Goal: Task Accomplishment & Management: Use online tool/utility

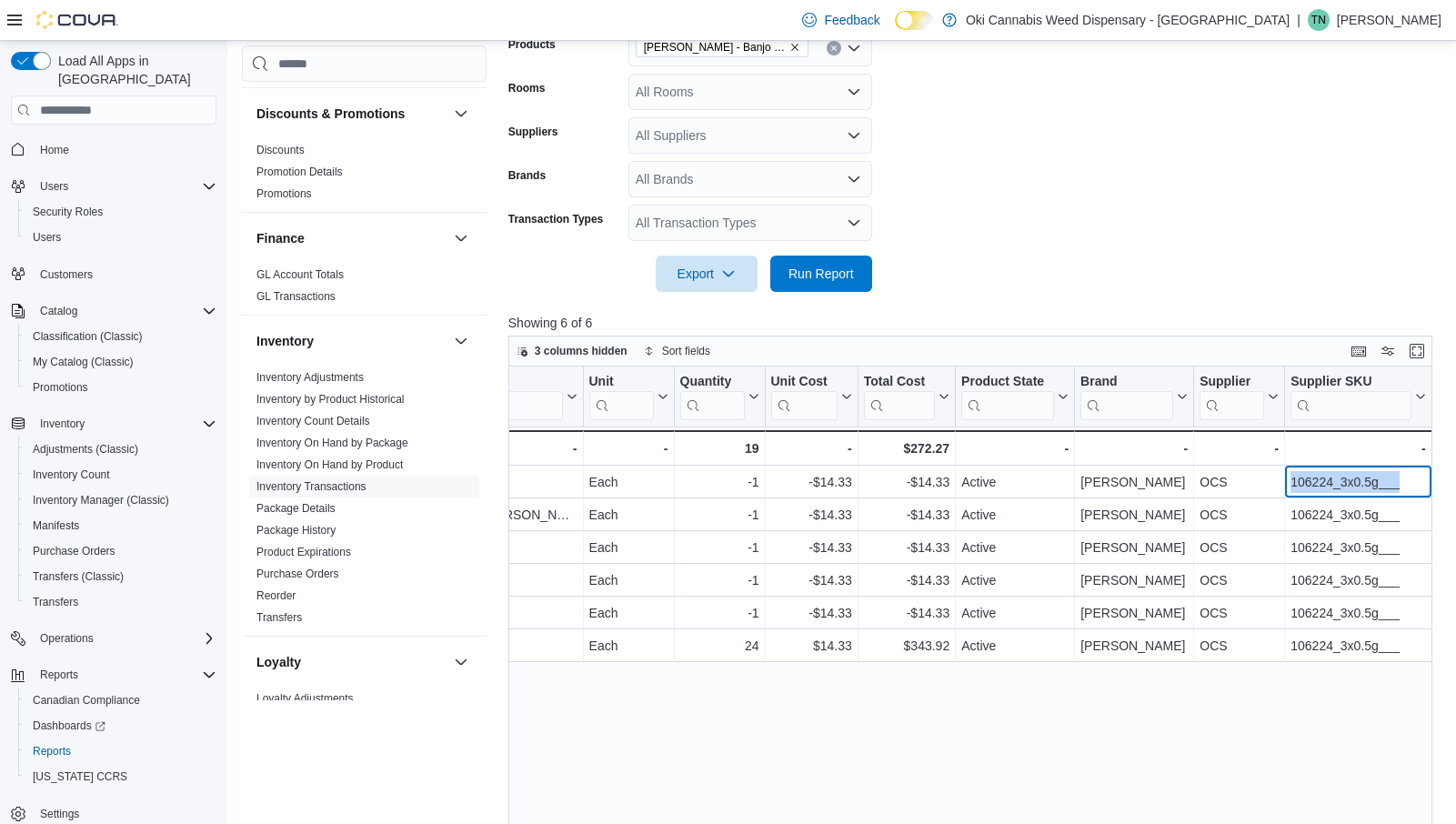
scroll to position [354, 0]
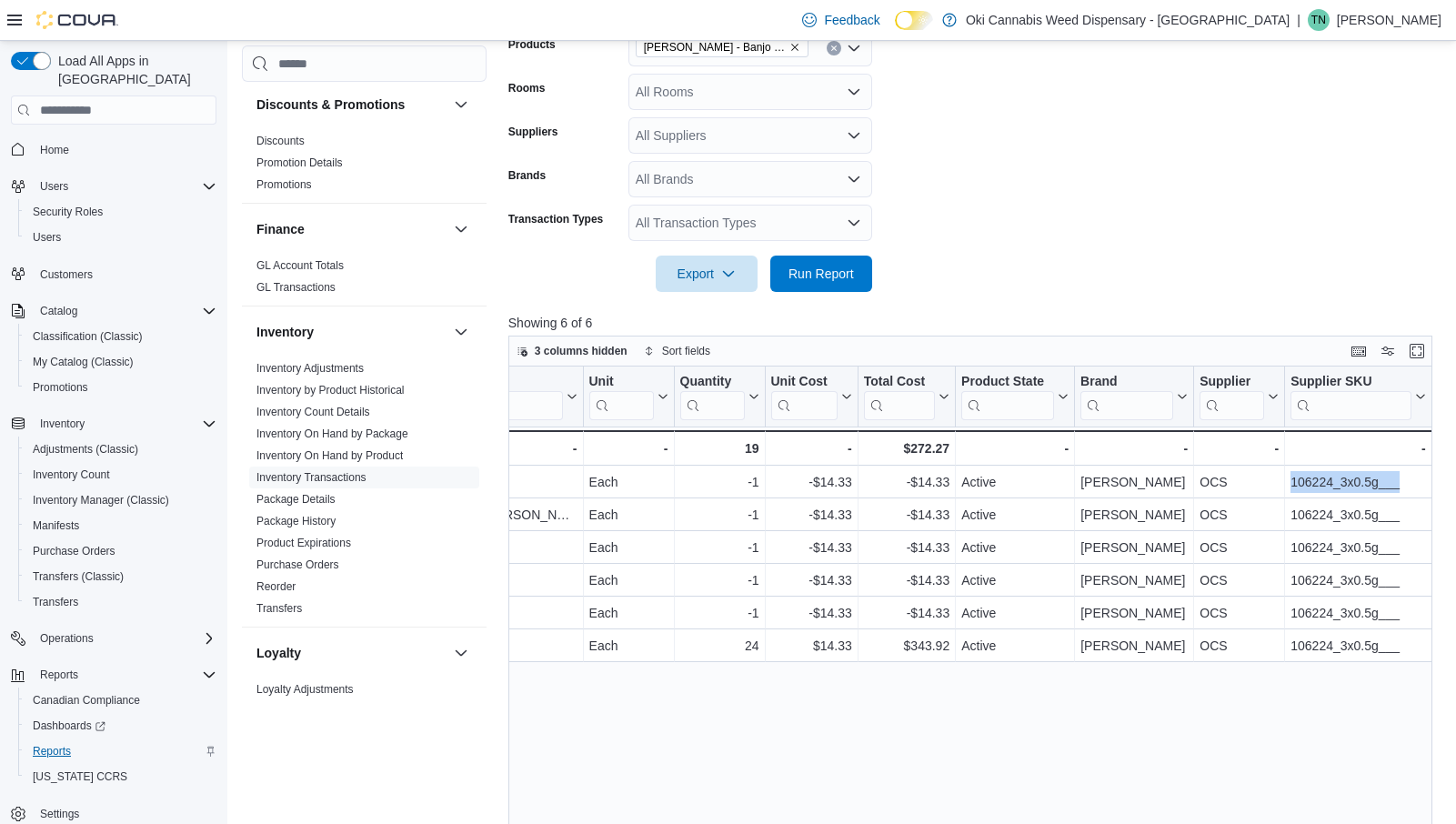
click at [52, 743] on span "Reports" at bounding box center [51, 750] width 38 height 15
type input "**********"
click at [58, 743] on span "Reports" at bounding box center [51, 750] width 38 height 15
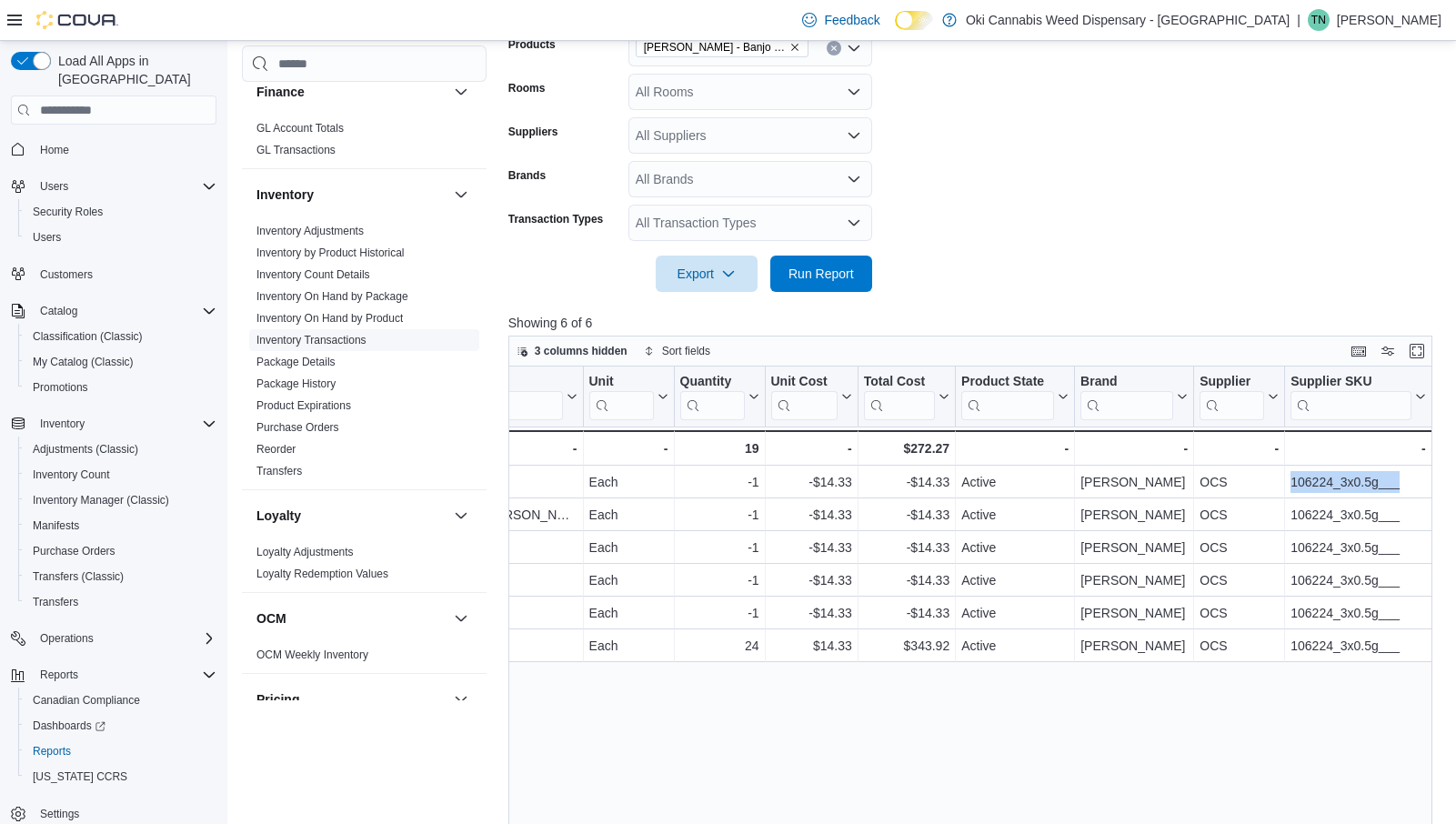
scroll to position [488, 0]
click at [279, 452] on link "Reorder" at bounding box center [276, 452] width 39 height 13
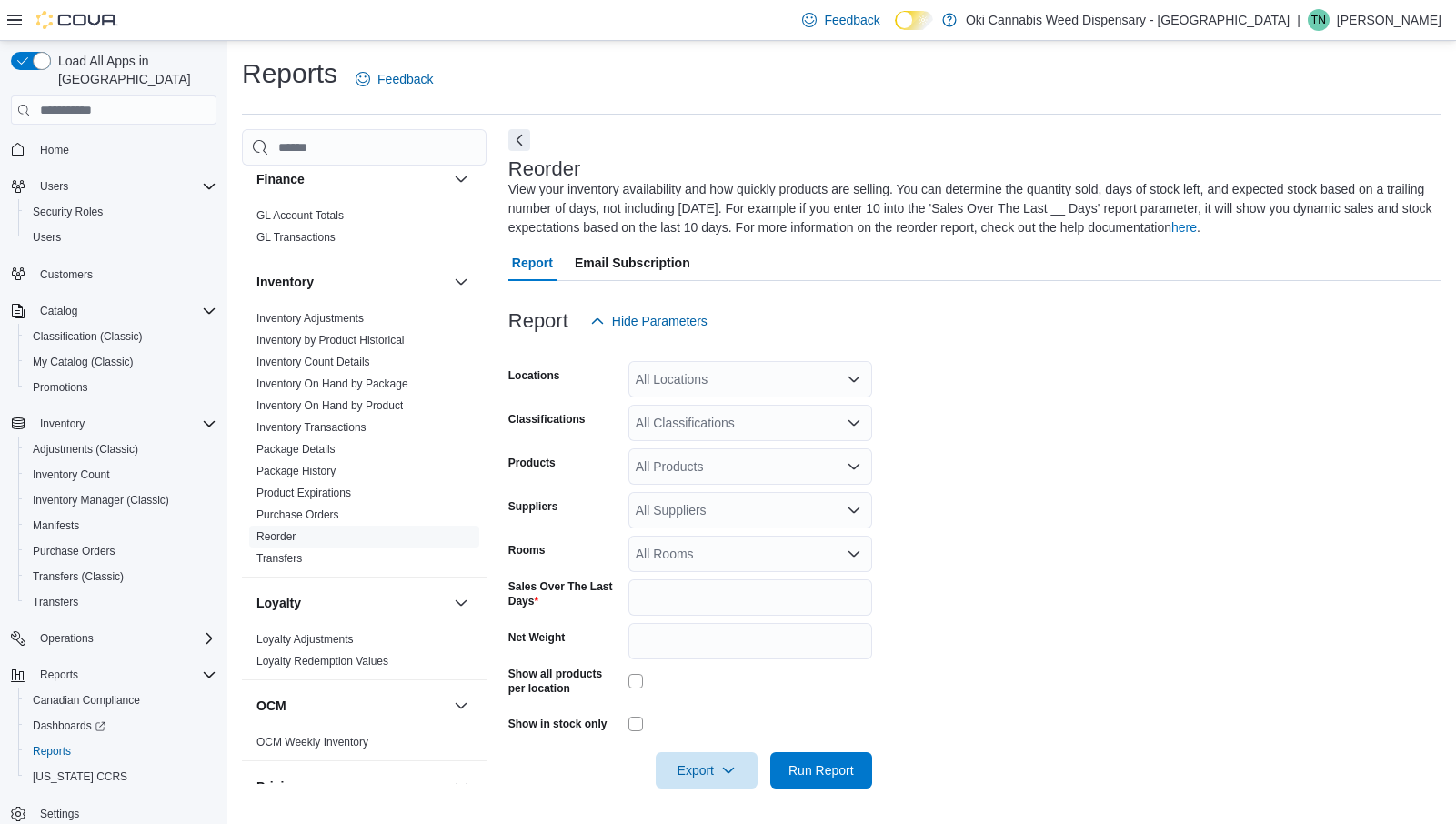
click at [728, 422] on div "All Classifications" at bounding box center [749, 422] width 244 height 37
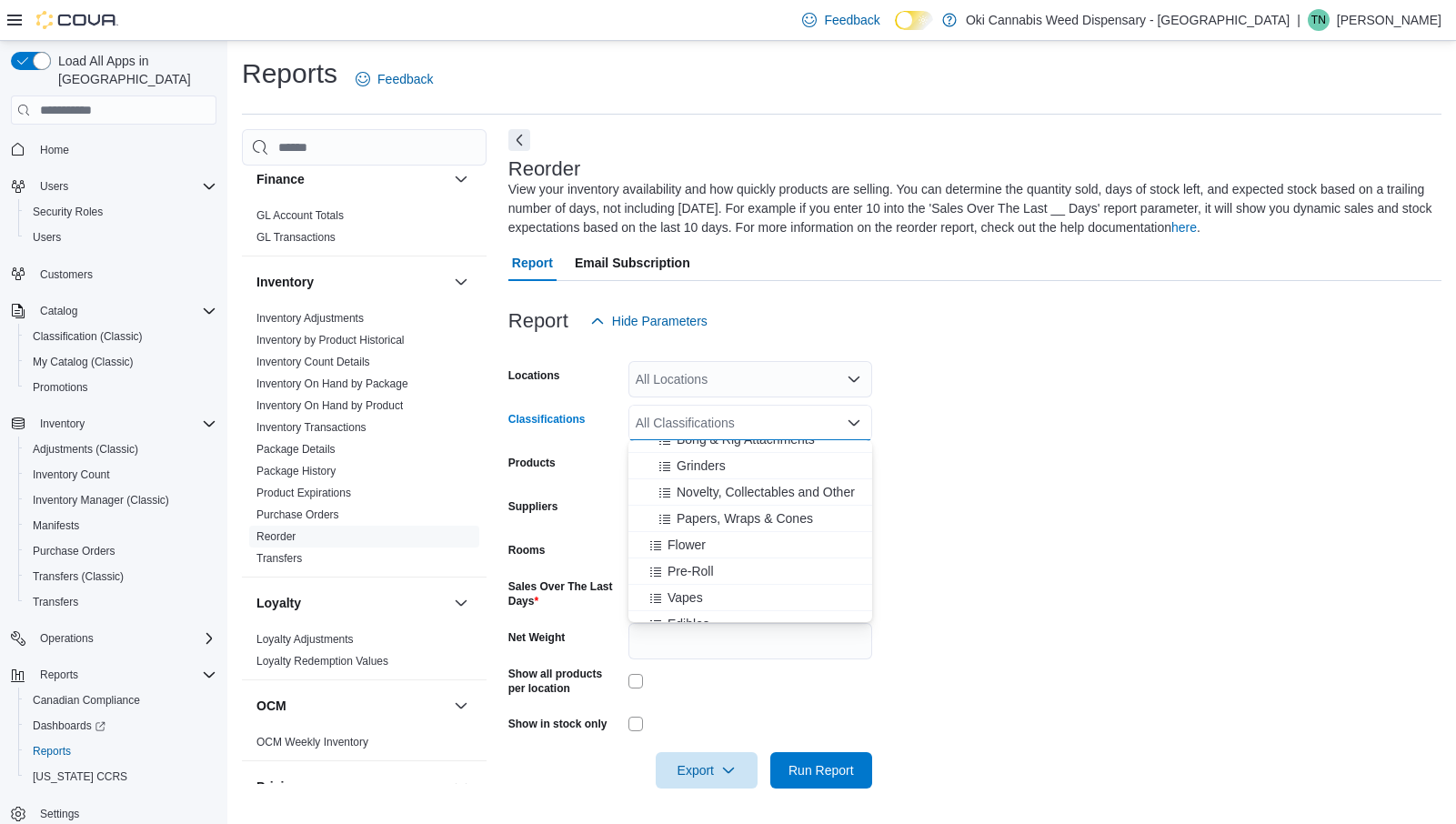
scroll to position [153, 0]
click at [703, 540] on span "Flower" at bounding box center [686, 537] width 38 height 18
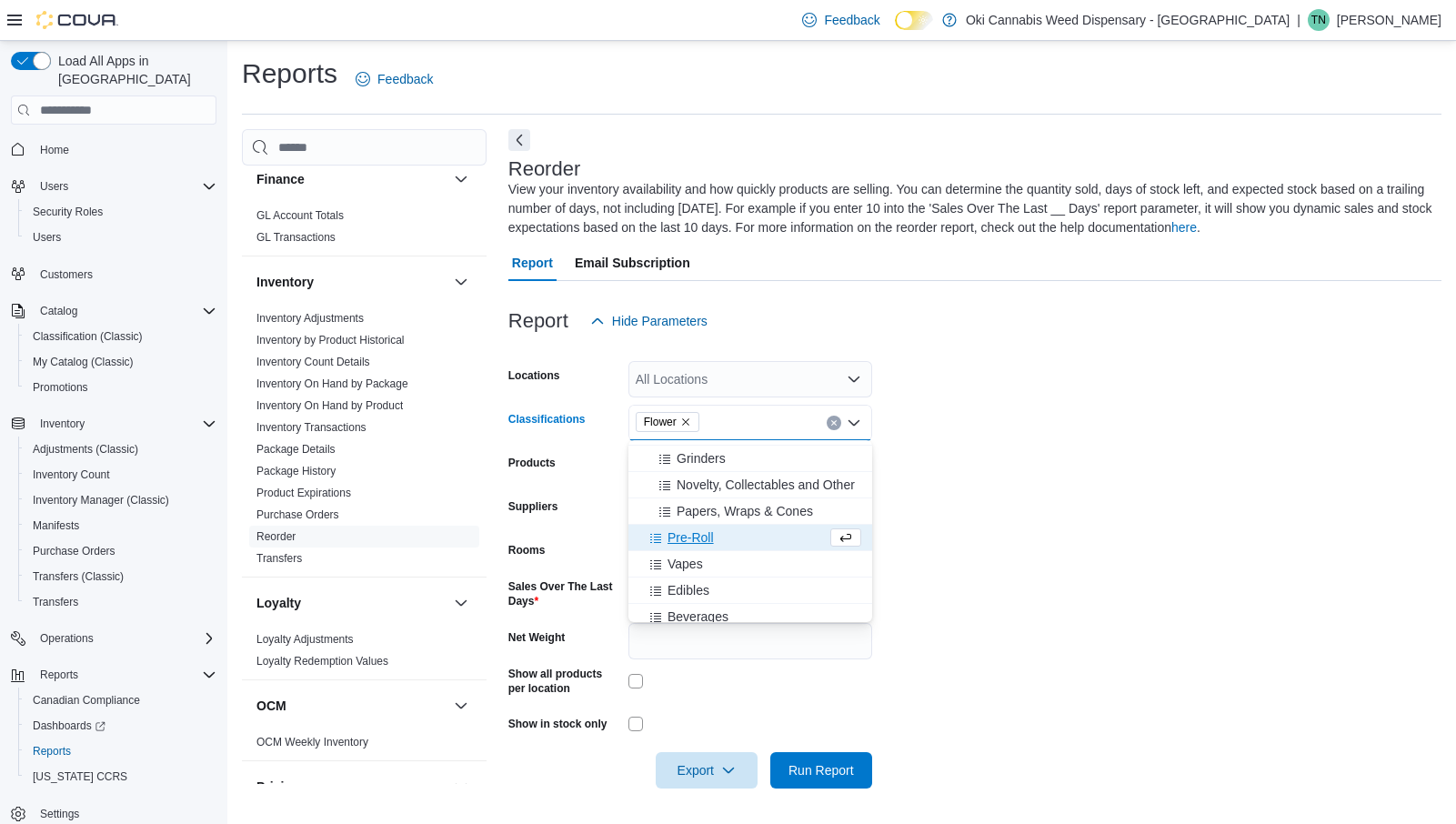
click at [710, 537] on span "Pre-Roll" at bounding box center [690, 537] width 46 height 18
click at [710, 542] on div "Vapes" at bounding box center [733, 537] width 188 height 18
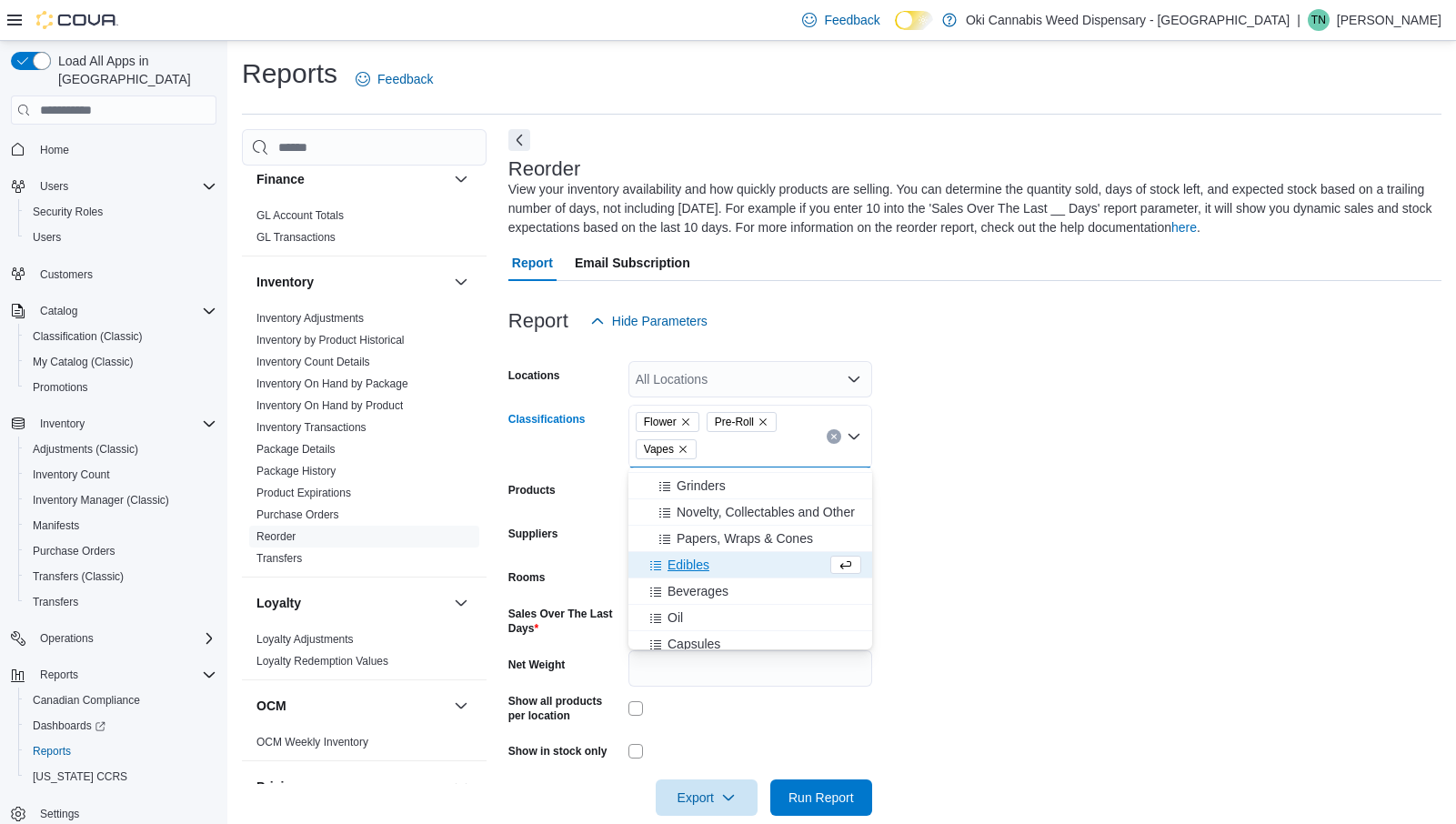
click at [714, 562] on div "Edibles" at bounding box center [733, 564] width 188 height 18
click at [733, 567] on div "Beverages" at bounding box center [733, 564] width 188 height 18
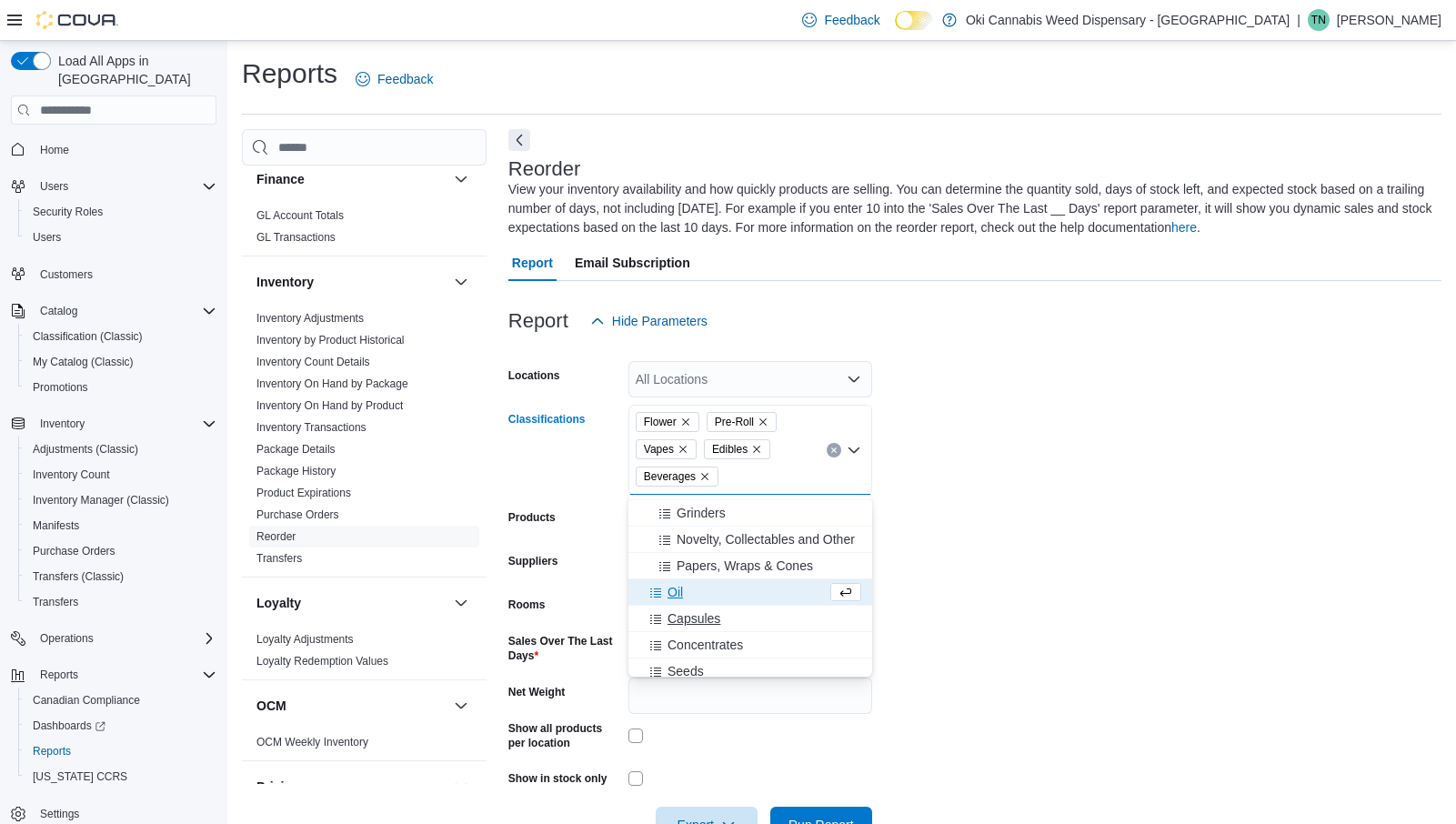
click at [732, 605] on button "Capsules" at bounding box center [749, 618] width 244 height 27
click at [742, 601] on div "Oil" at bounding box center [750, 591] width 222 height 18
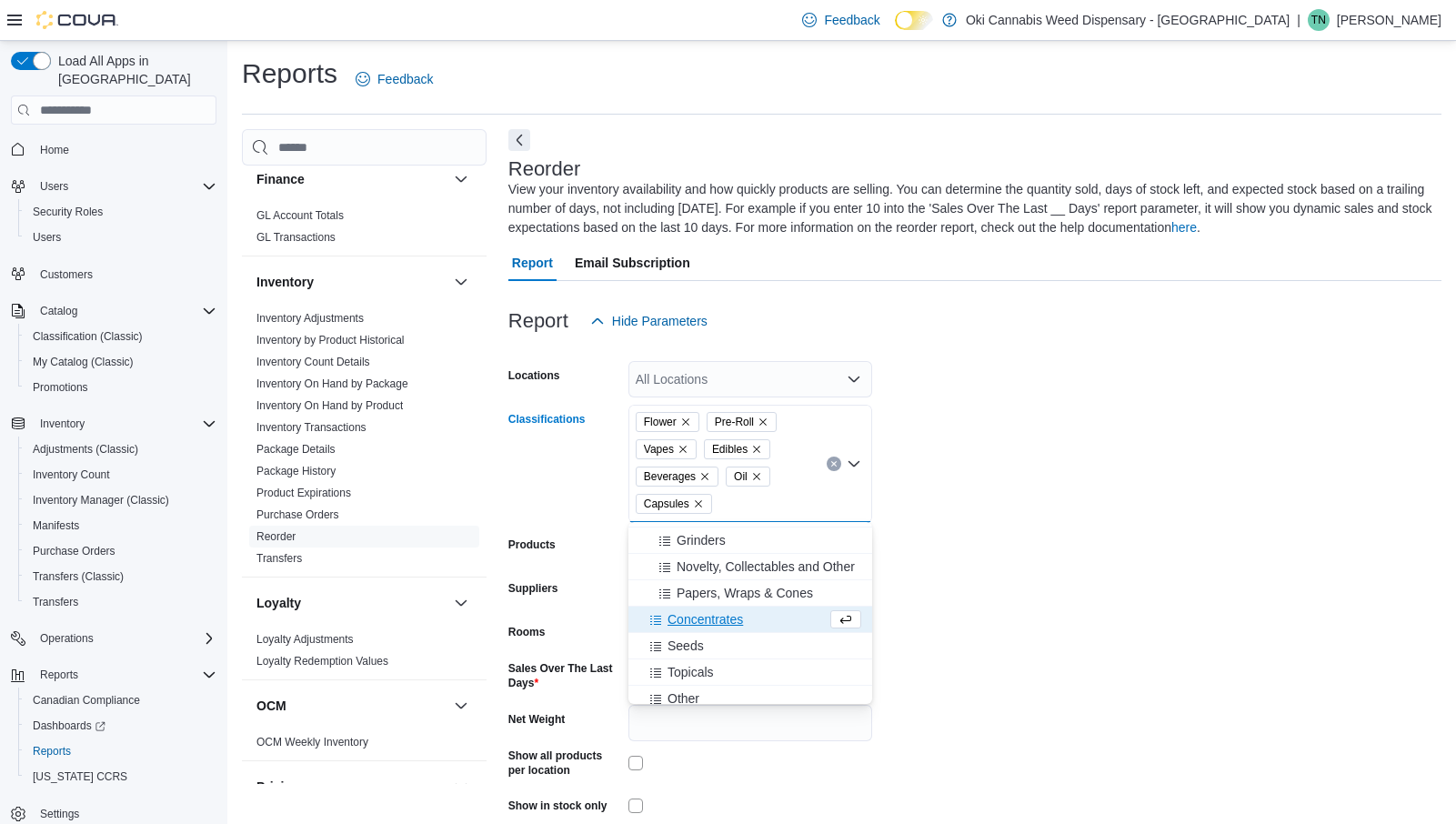
click at [751, 623] on div "Concentrates" at bounding box center [733, 619] width 188 height 18
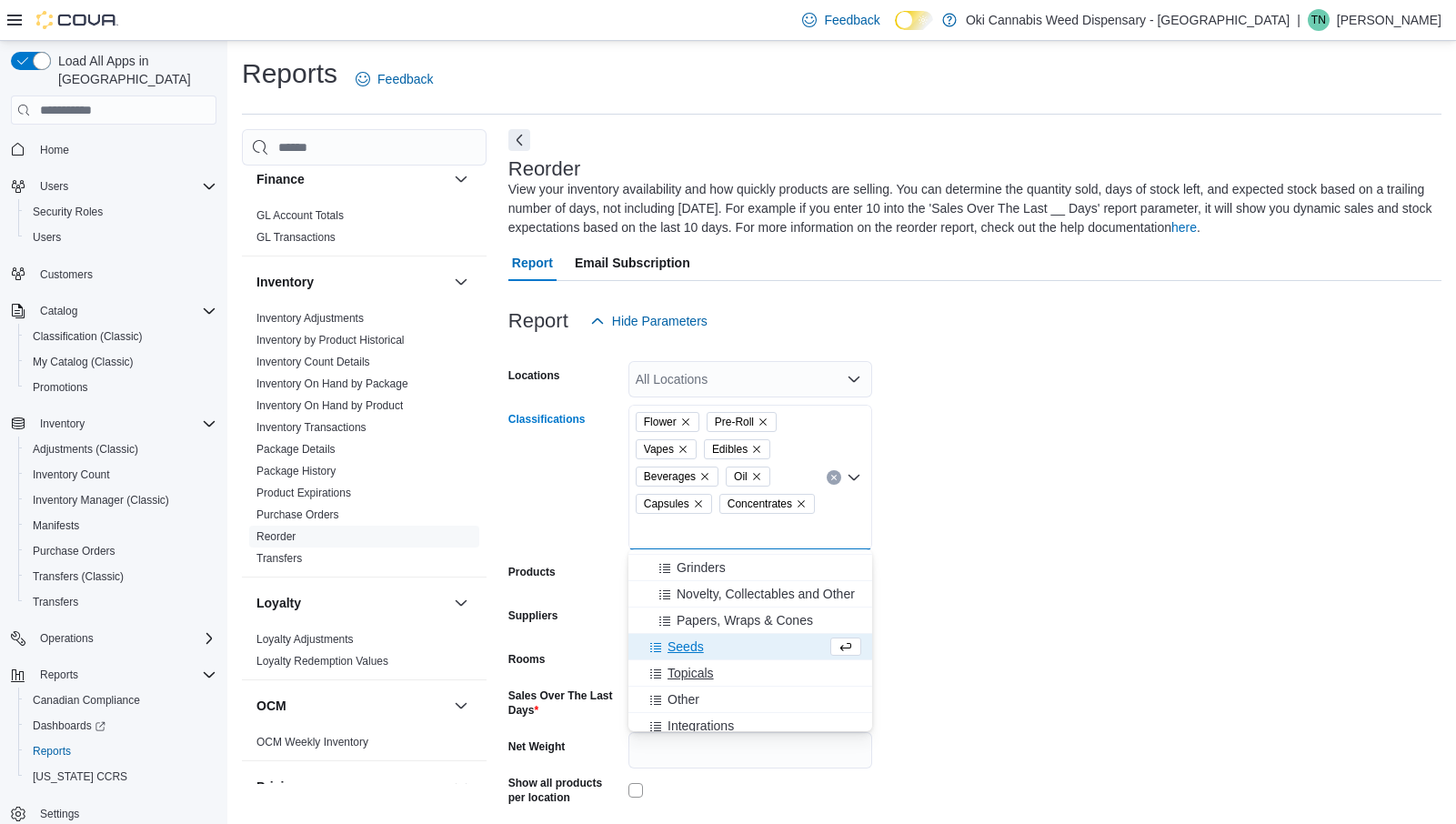
click at [732, 679] on div "Topicals" at bounding box center [750, 672] width 222 height 18
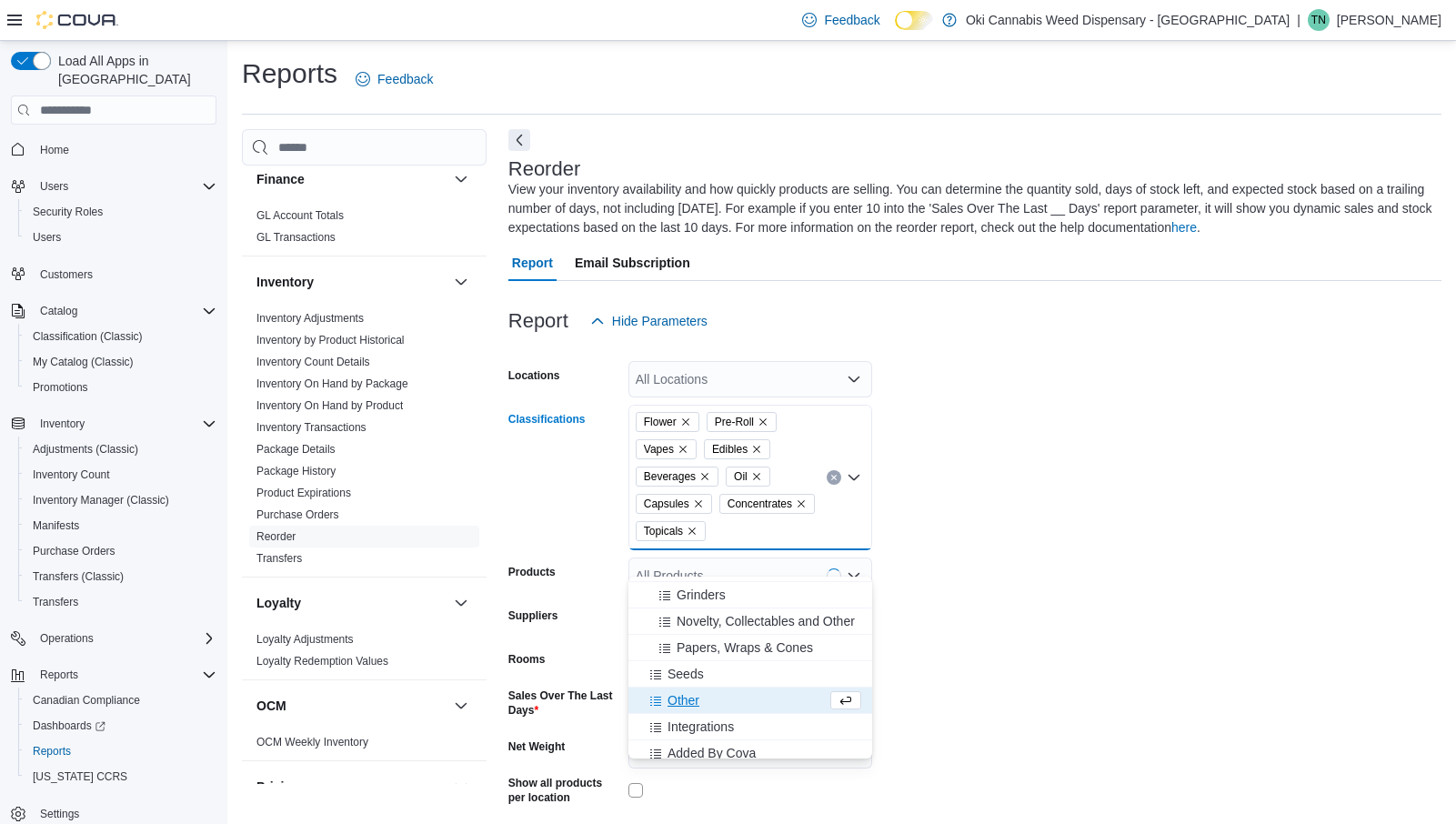
click at [1011, 602] on form "Locations All Locations Classifications Flower Pre-Roll Vapes Edibles Beverages…" at bounding box center [974, 619] width 933 height 559
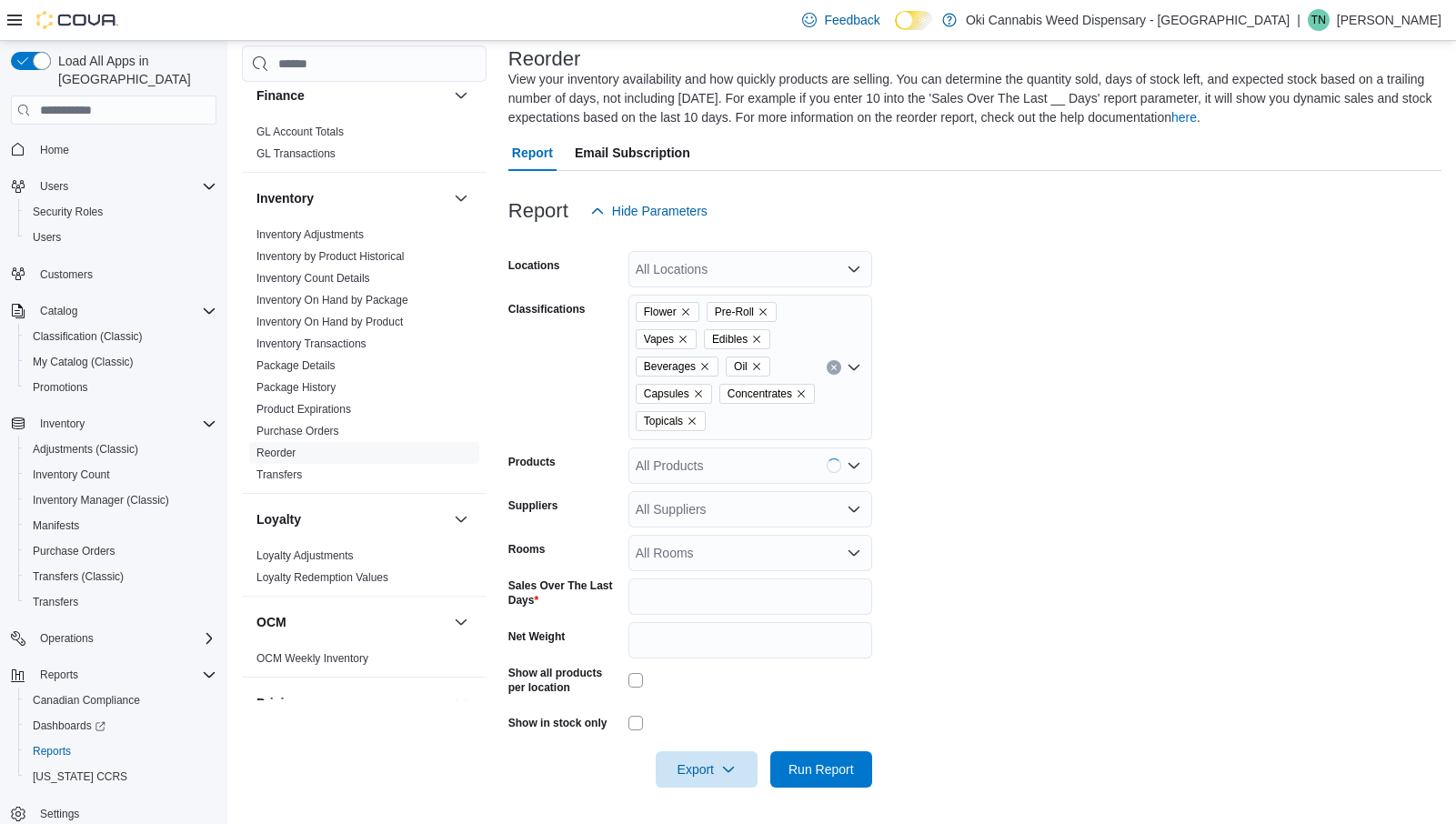
scroll to position [136, 0]
click at [703, 593] on input "*" at bounding box center [749, 596] width 244 height 37
type input "**"
click at [700, 771] on span "Export" at bounding box center [706, 768] width 80 height 37
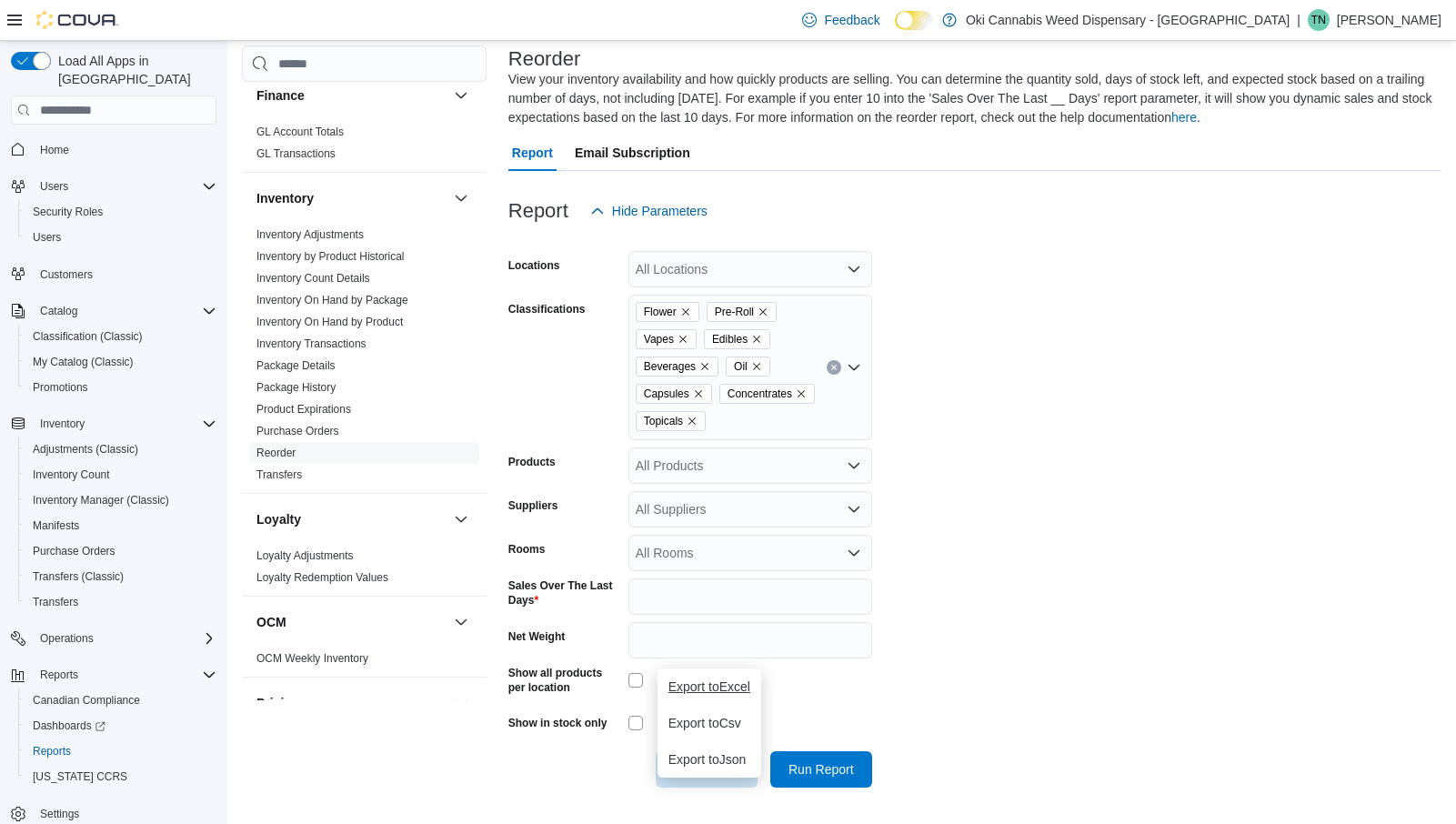
click at [718, 679] on span "Export to Excel" at bounding box center [709, 686] width 82 height 15
click at [710, 679] on span "Export to Excel" at bounding box center [709, 686] width 82 height 15
click at [718, 679] on span "Export to Excel" at bounding box center [709, 686] width 82 height 15
click at [723, 679] on span "Export to Excel" at bounding box center [709, 686] width 82 height 15
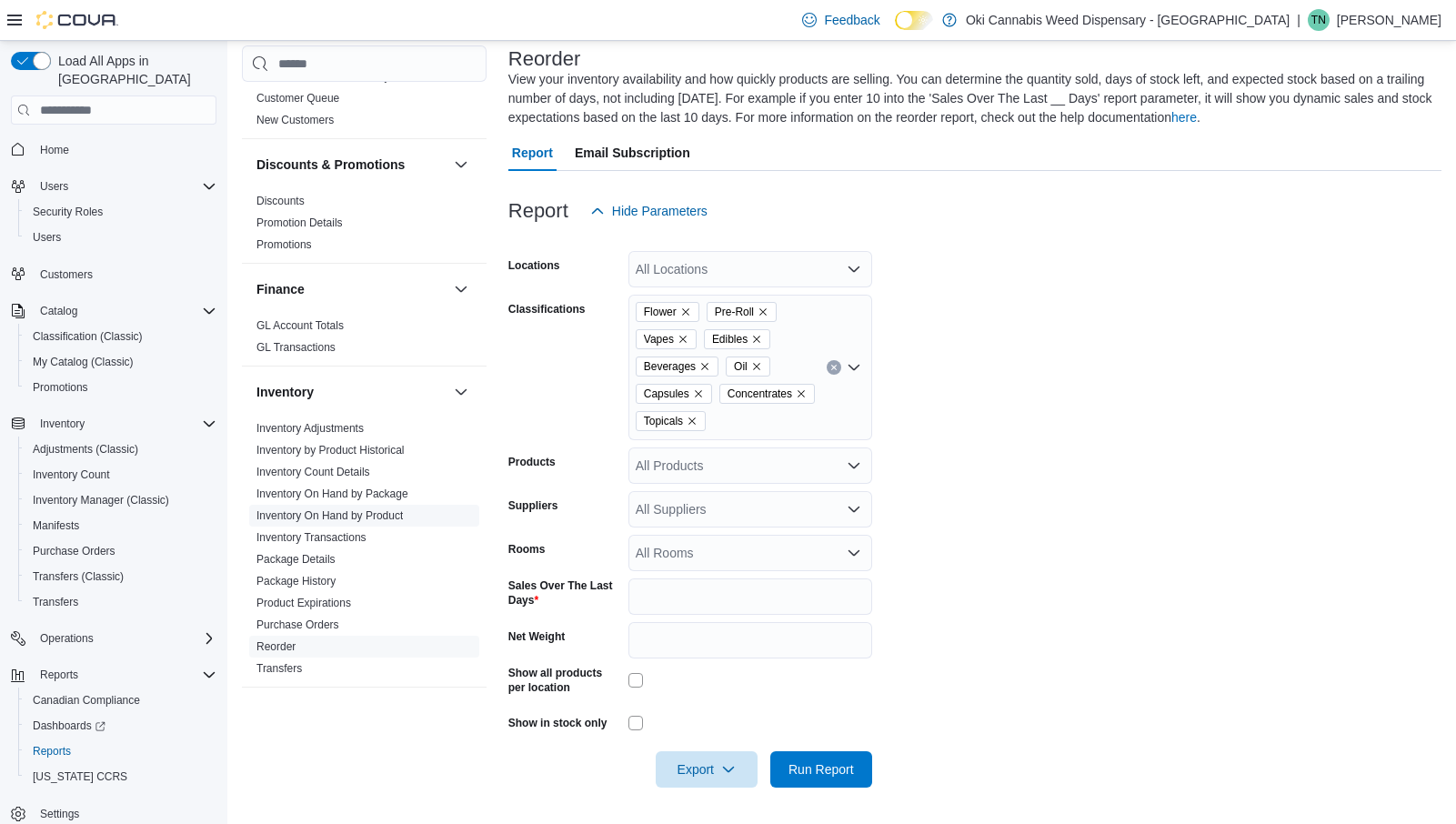
scroll to position [292, 0]
click at [320, 546] on link "Inventory Transactions" at bounding box center [311, 540] width 110 height 13
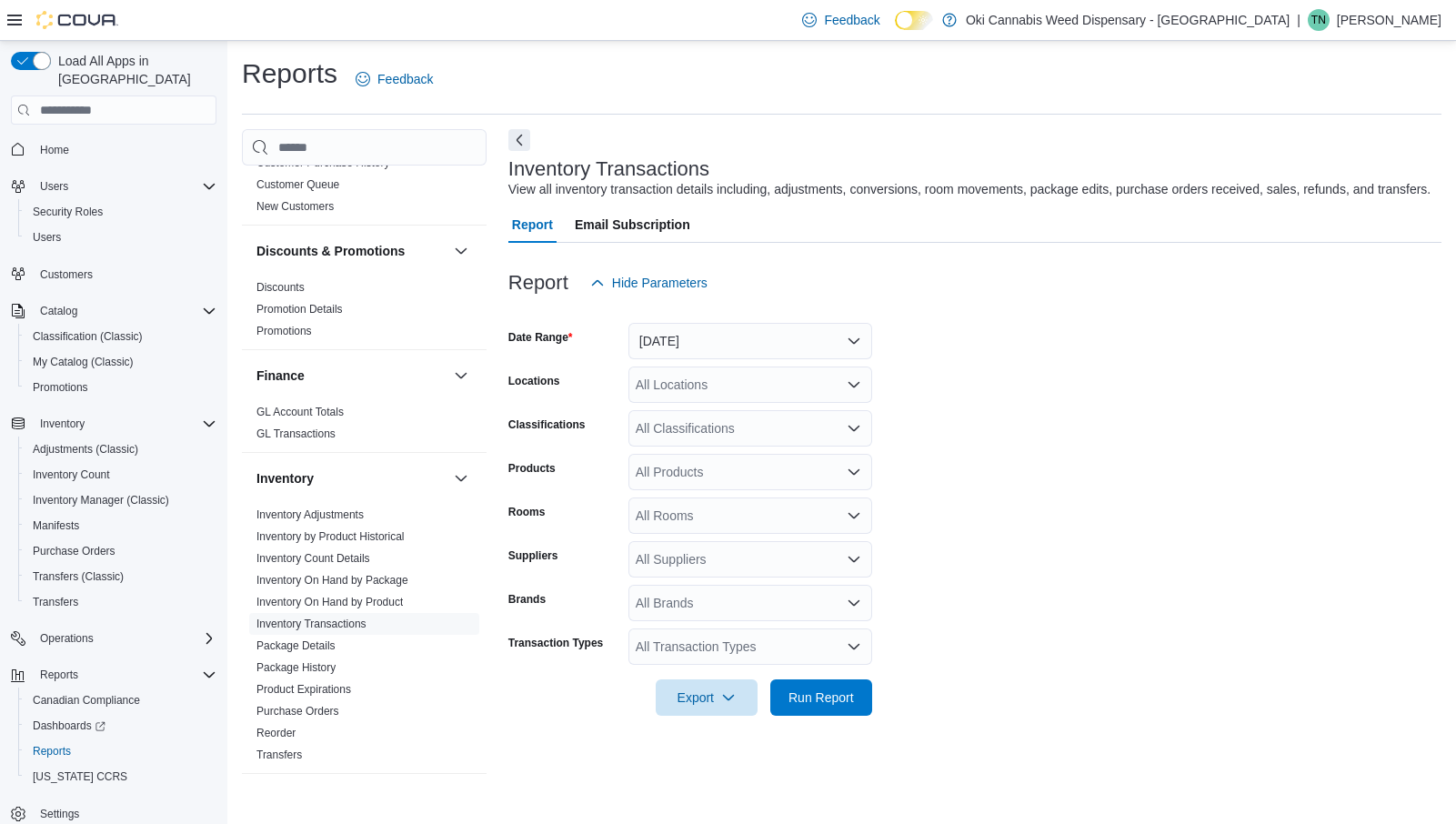
click at [732, 328] on button "[DATE]" at bounding box center [749, 340] width 244 height 37
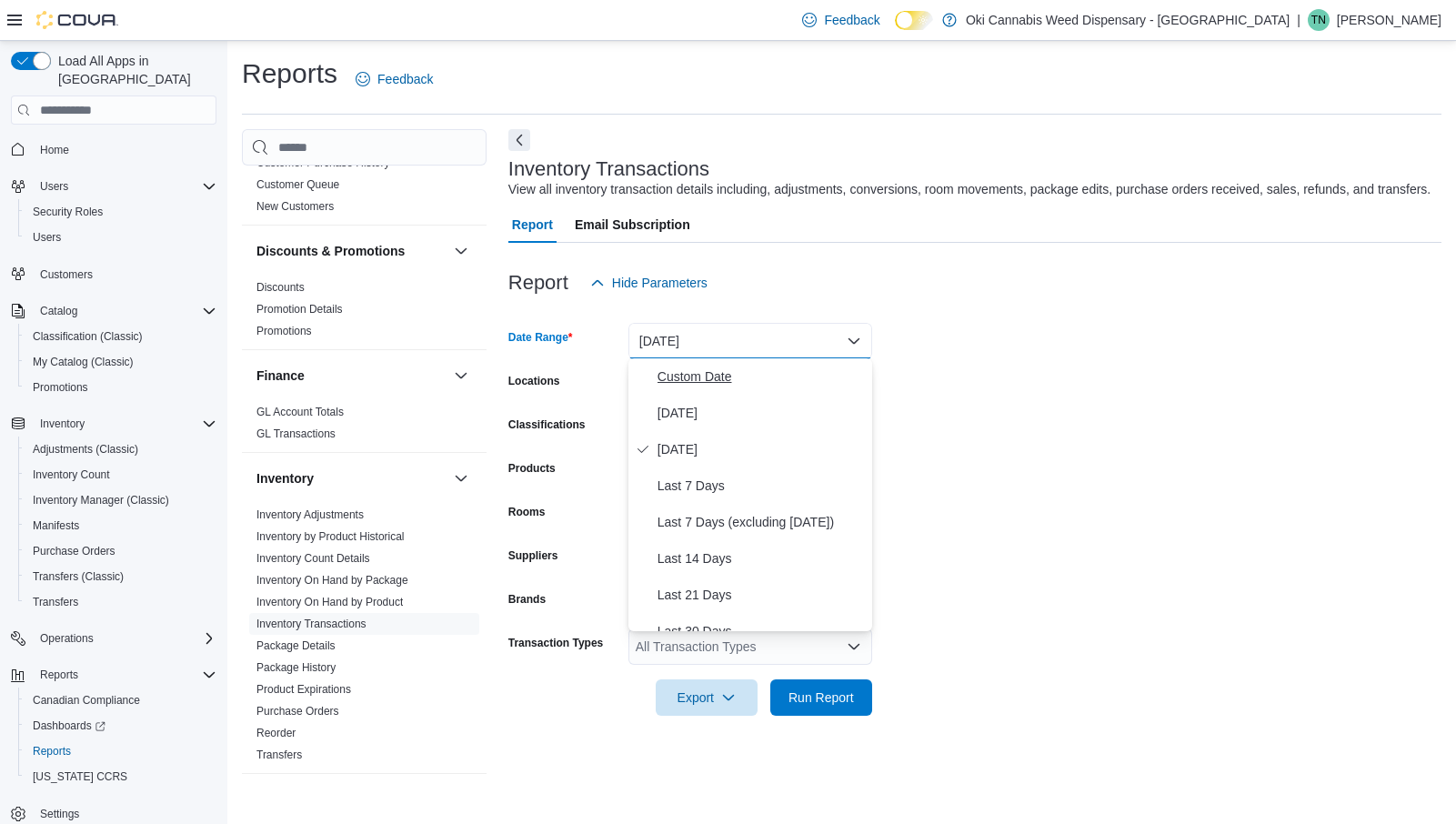
click at [719, 375] on span "Custom Date" at bounding box center [761, 376] width 207 height 22
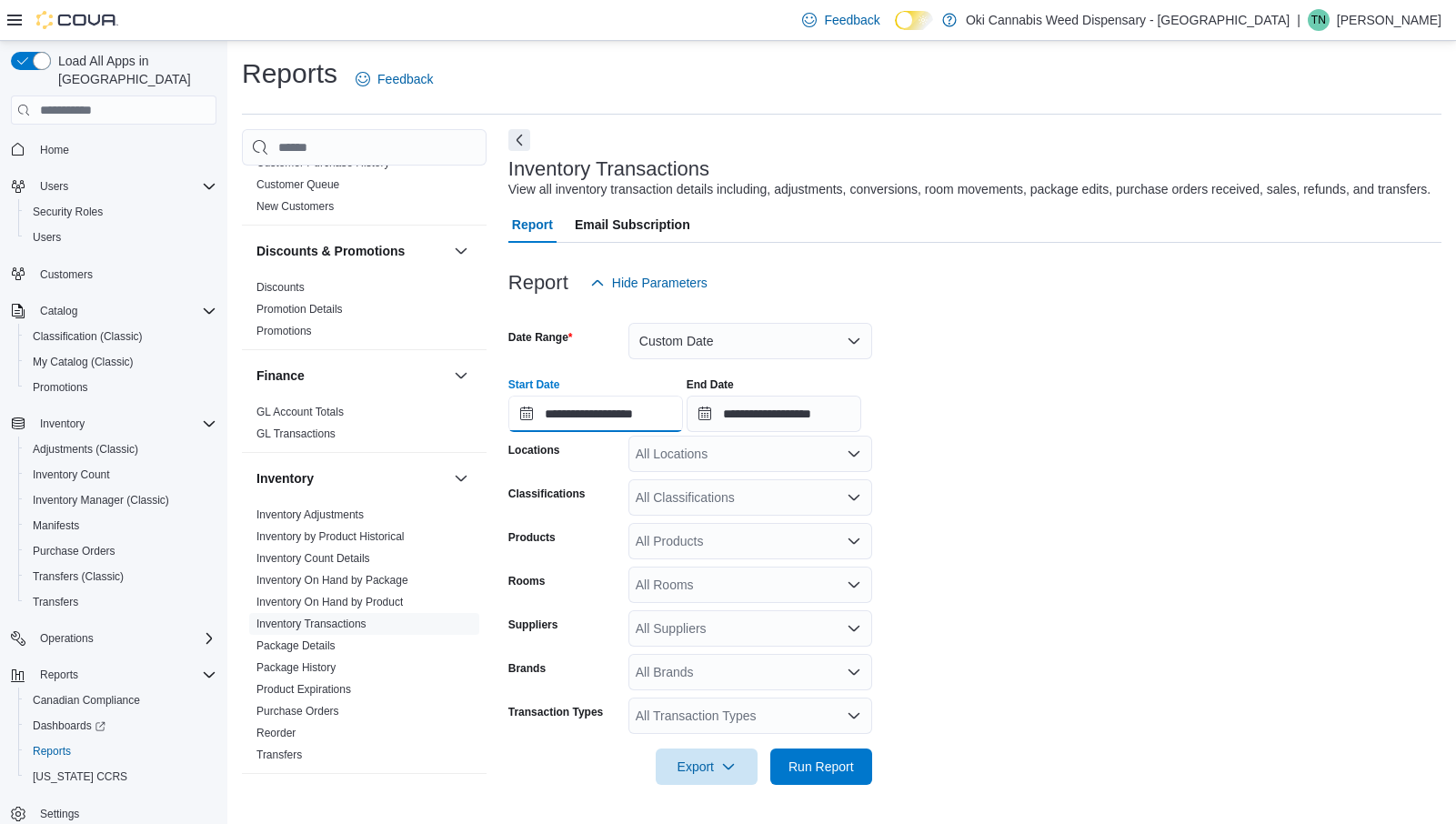
click at [561, 420] on input "**********" at bounding box center [595, 413] width 175 height 37
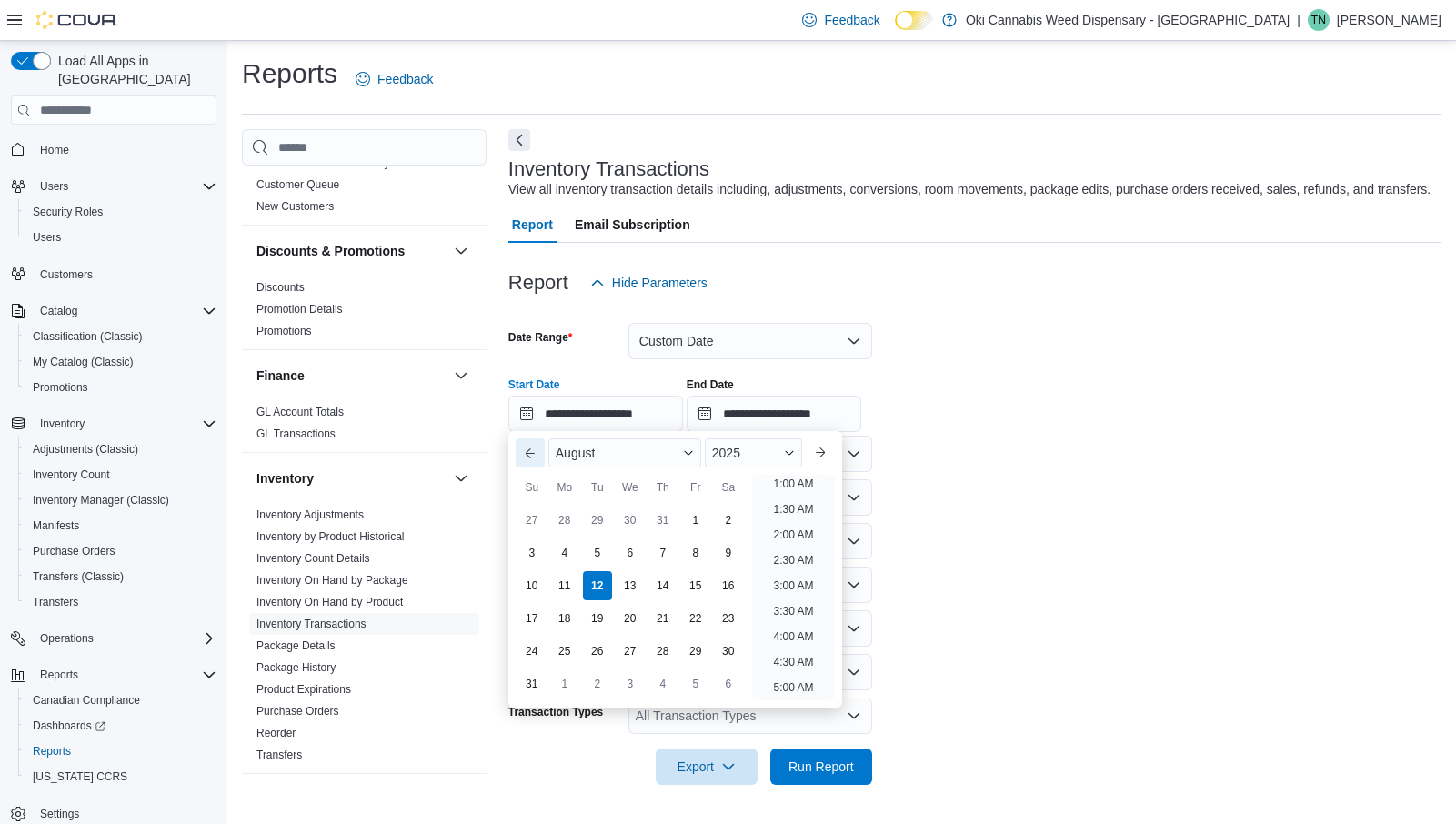
click at [535, 458] on button "Previous Month" at bounding box center [529, 452] width 29 height 29
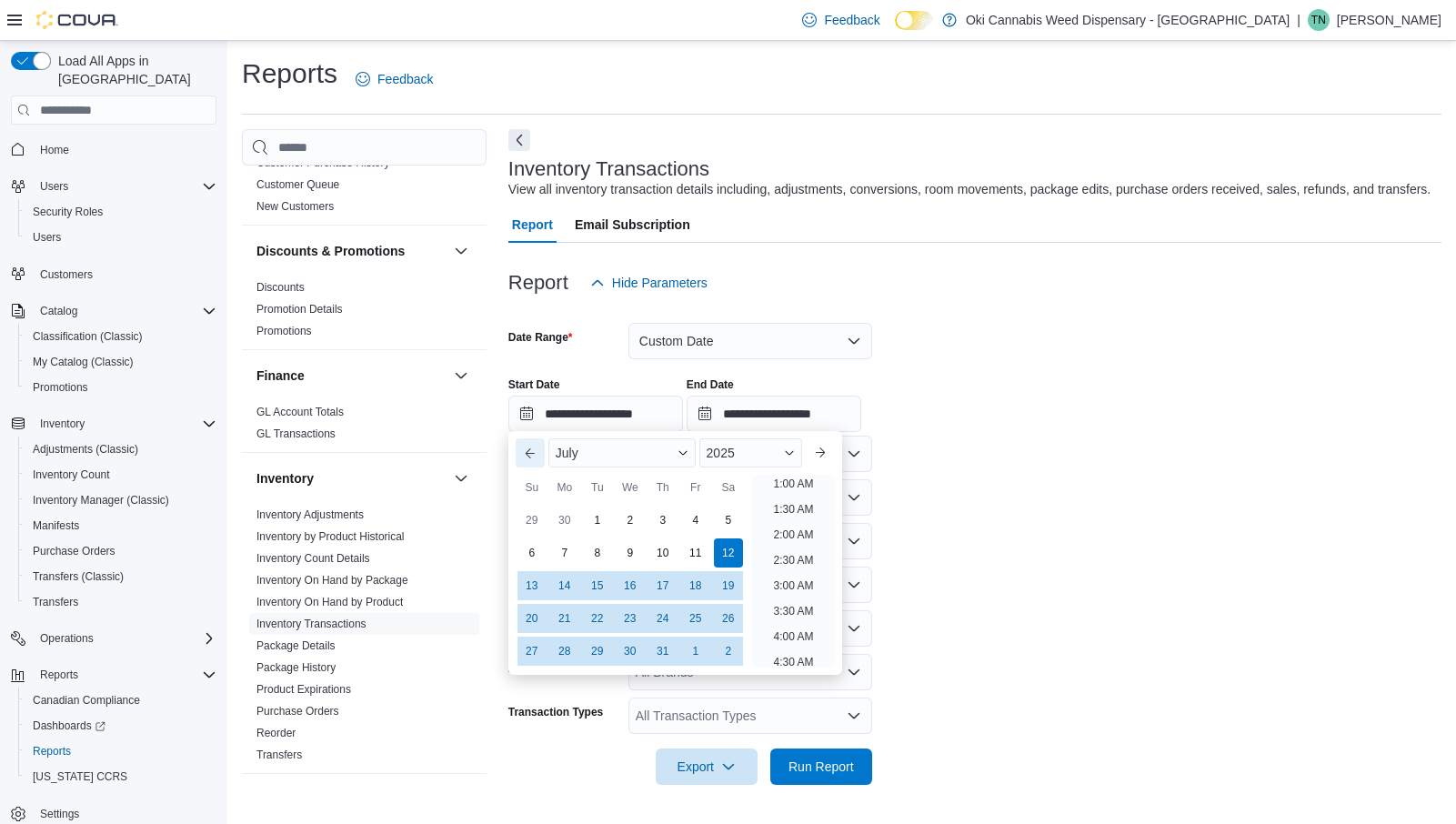
scroll to position [4, 0]
click at [535, 458] on button "Previous Month" at bounding box center [529, 452] width 29 height 29
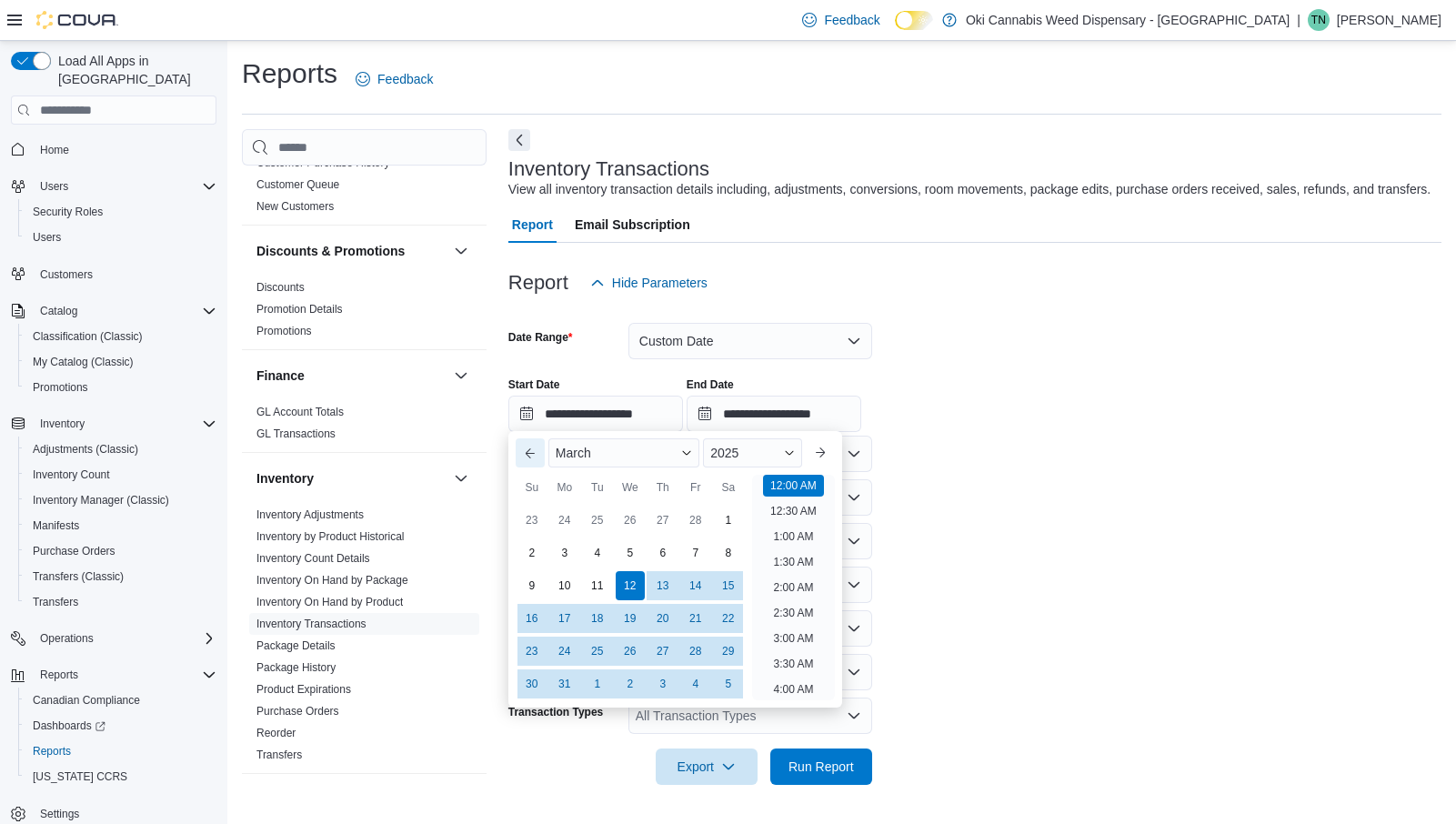
click at [535, 458] on button "Previous Month" at bounding box center [529, 452] width 29 height 29
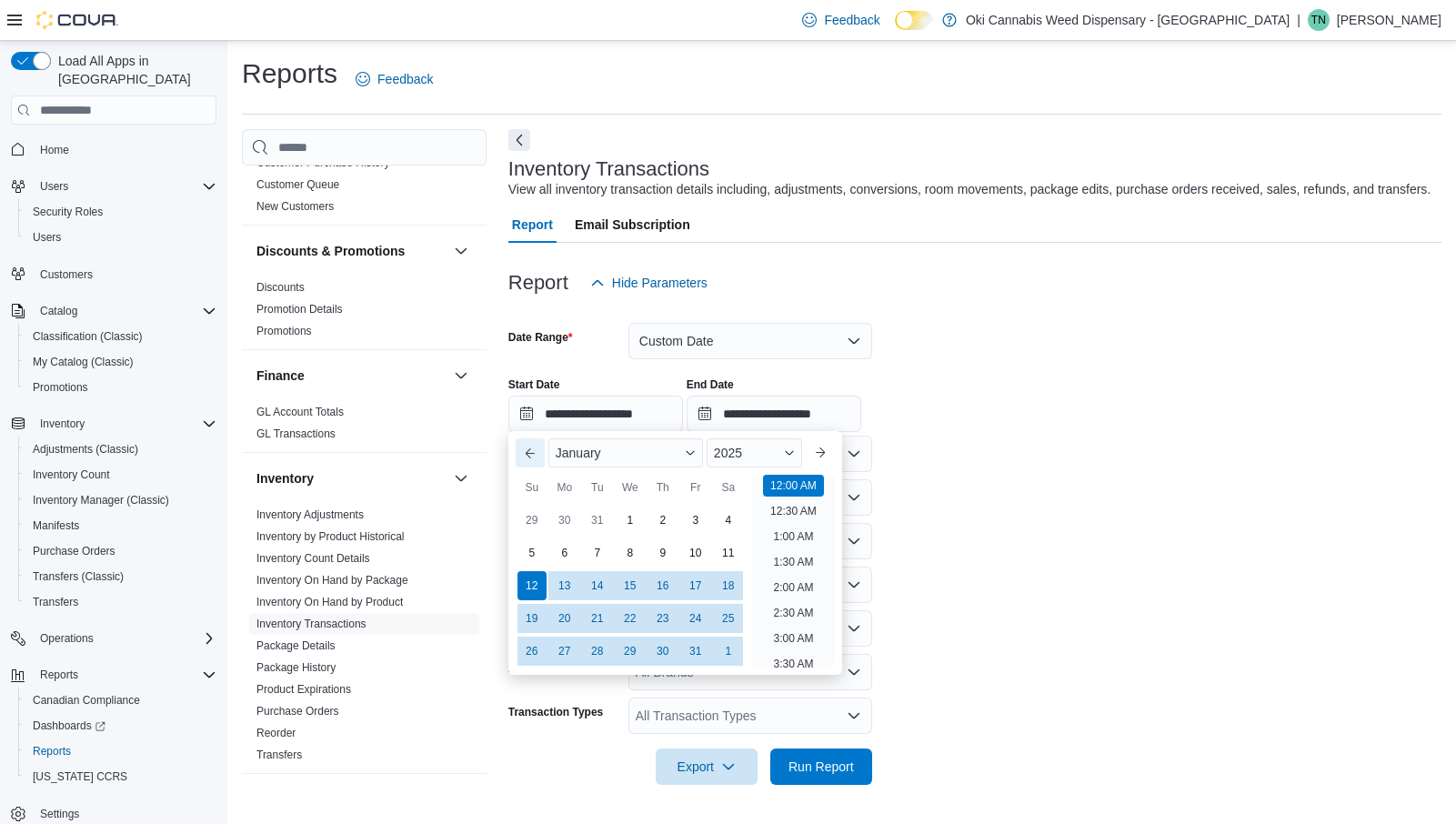
click at [535, 458] on button "Previous Month" at bounding box center [529, 452] width 29 height 29
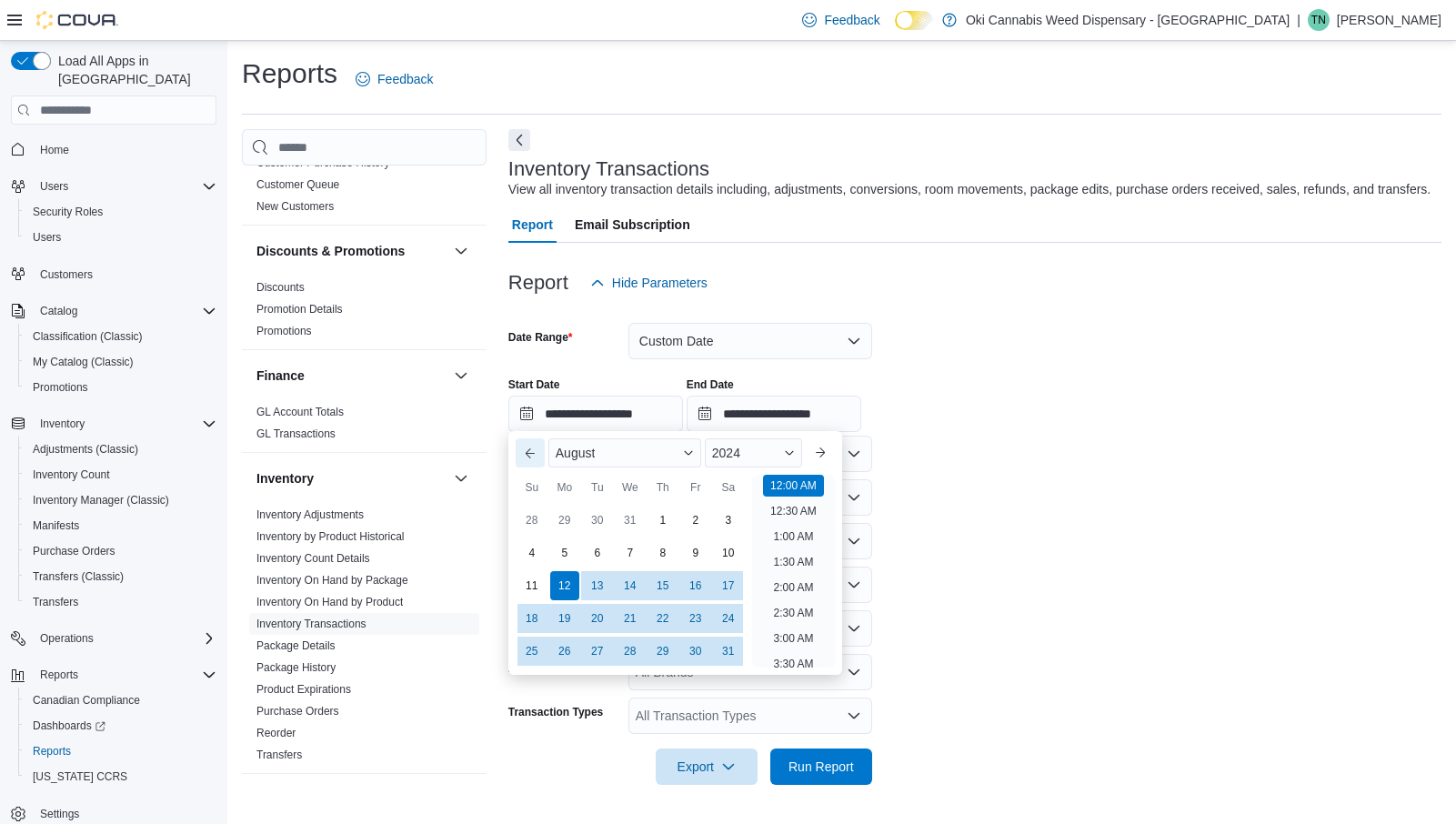
click at [535, 458] on button "Previous Month" at bounding box center [529, 452] width 29 height 29
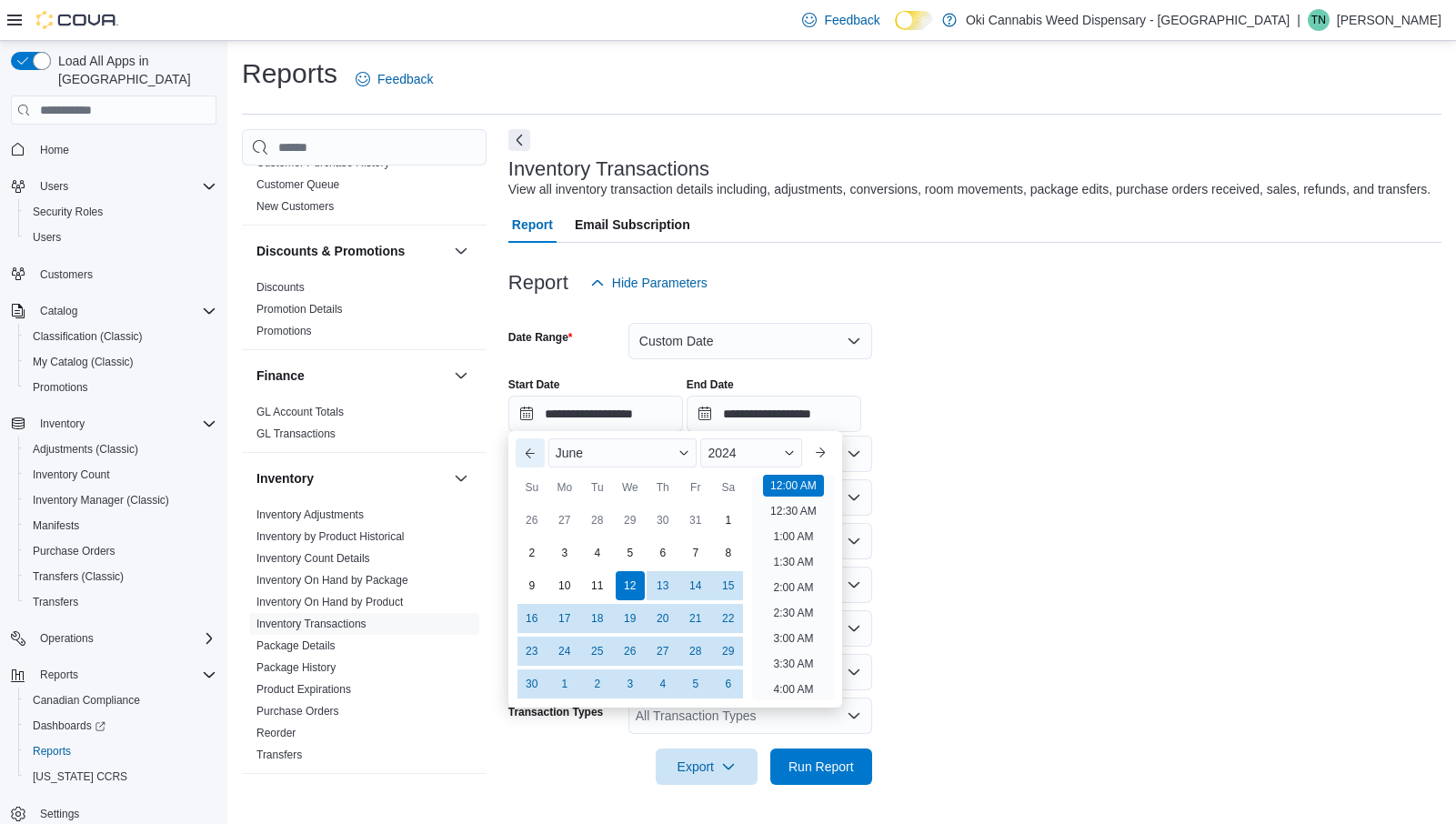
click at [535, 458] on button "Previous Month" at bounding box center [529, 452] width 29 height 29
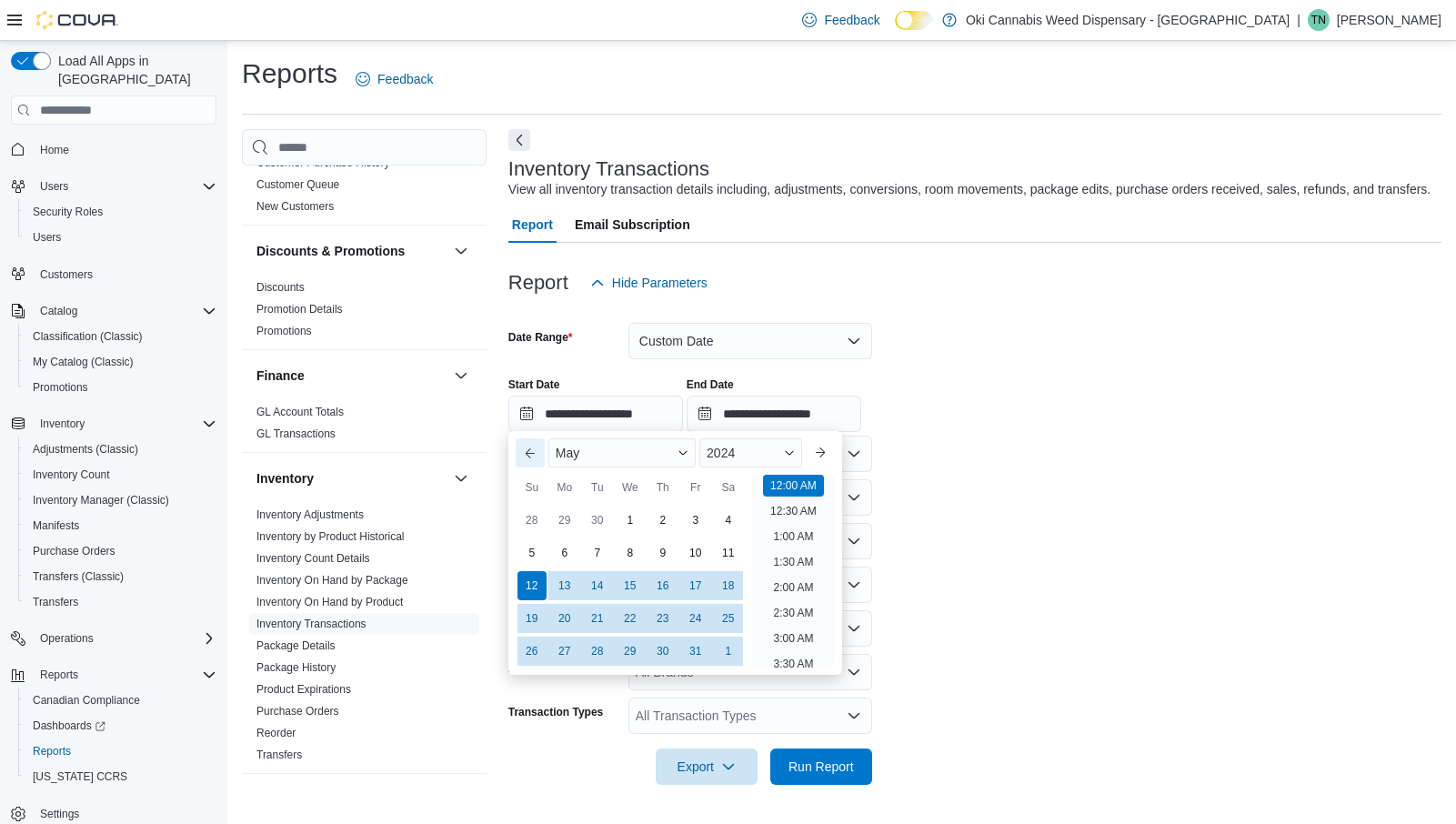
click at [535, 458] on button "Previous Month" at bounding box center [529, 452] width 29 height 29
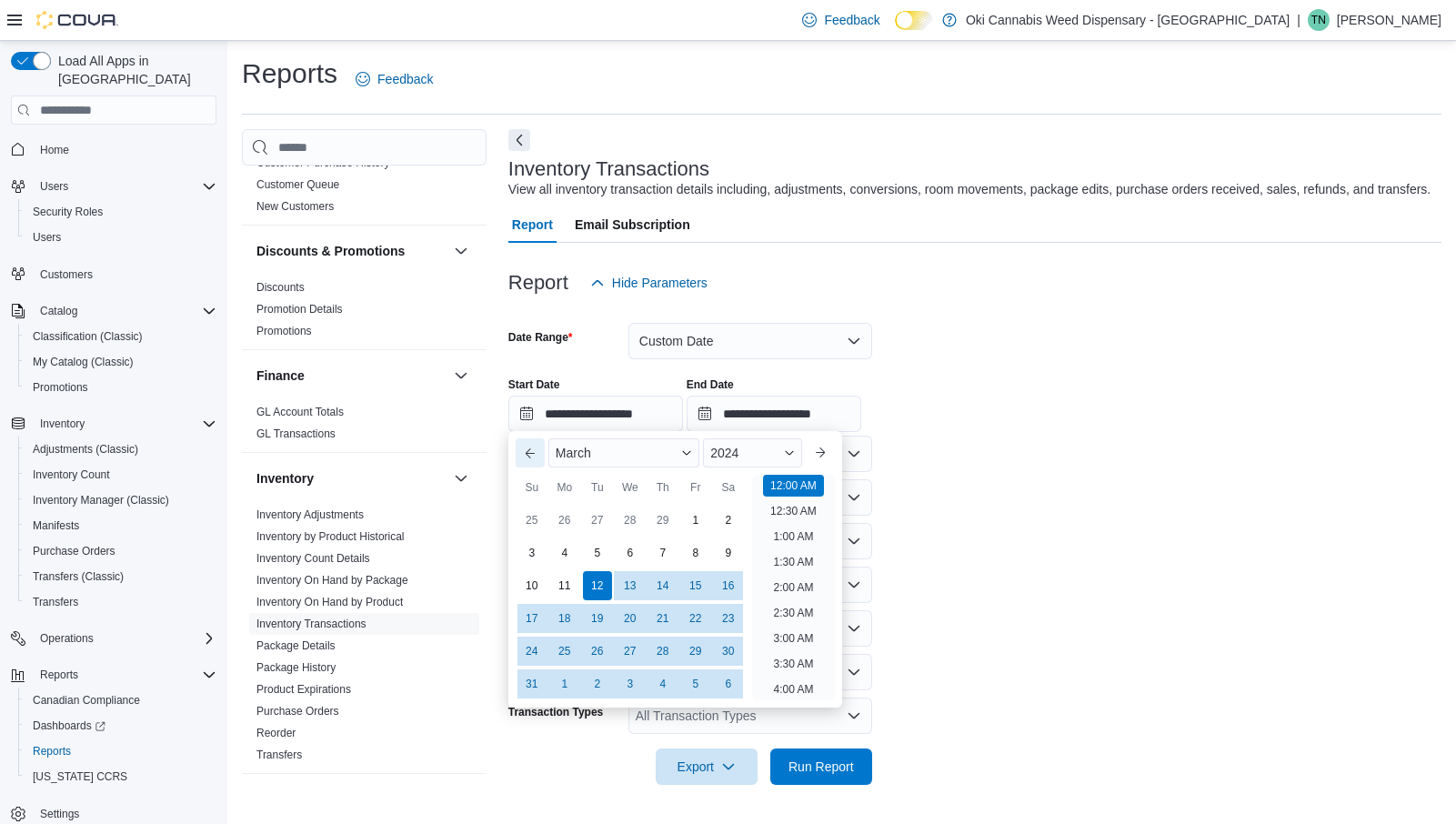
click at [535, 458] on button "Previous Month" at bounding box center [529, 452] width 29 height 29
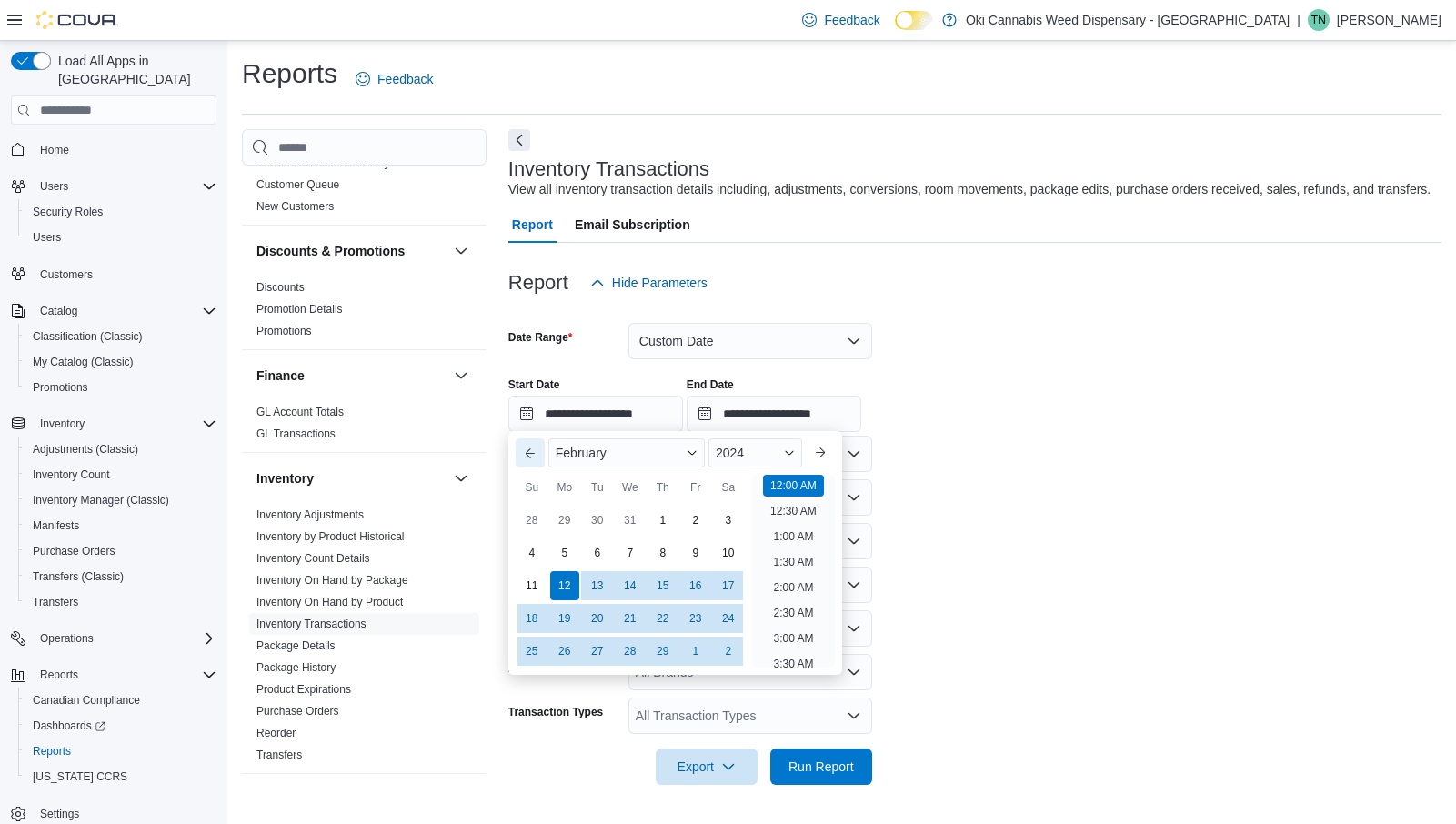
click at [535, 456] on button "Previous Month" at bounding box center [529, 452] width 29 height 29
click at [557, 519] on div "1" at bounding box center [564, 520] width 32 height 32
type input "**********"
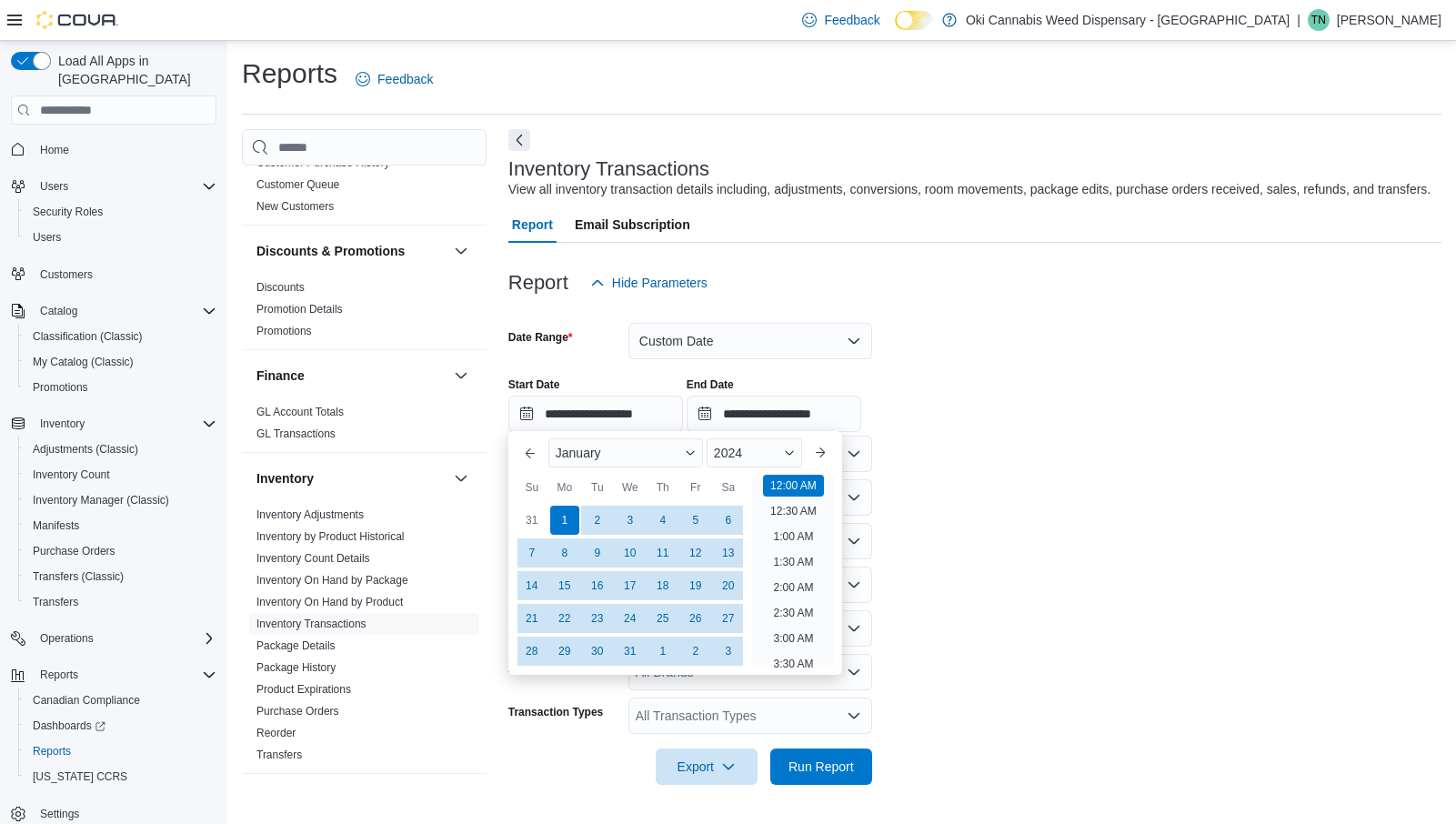
click at [1033, 521] on form "**********" at bounding box center [974, 543] width 933 height 484
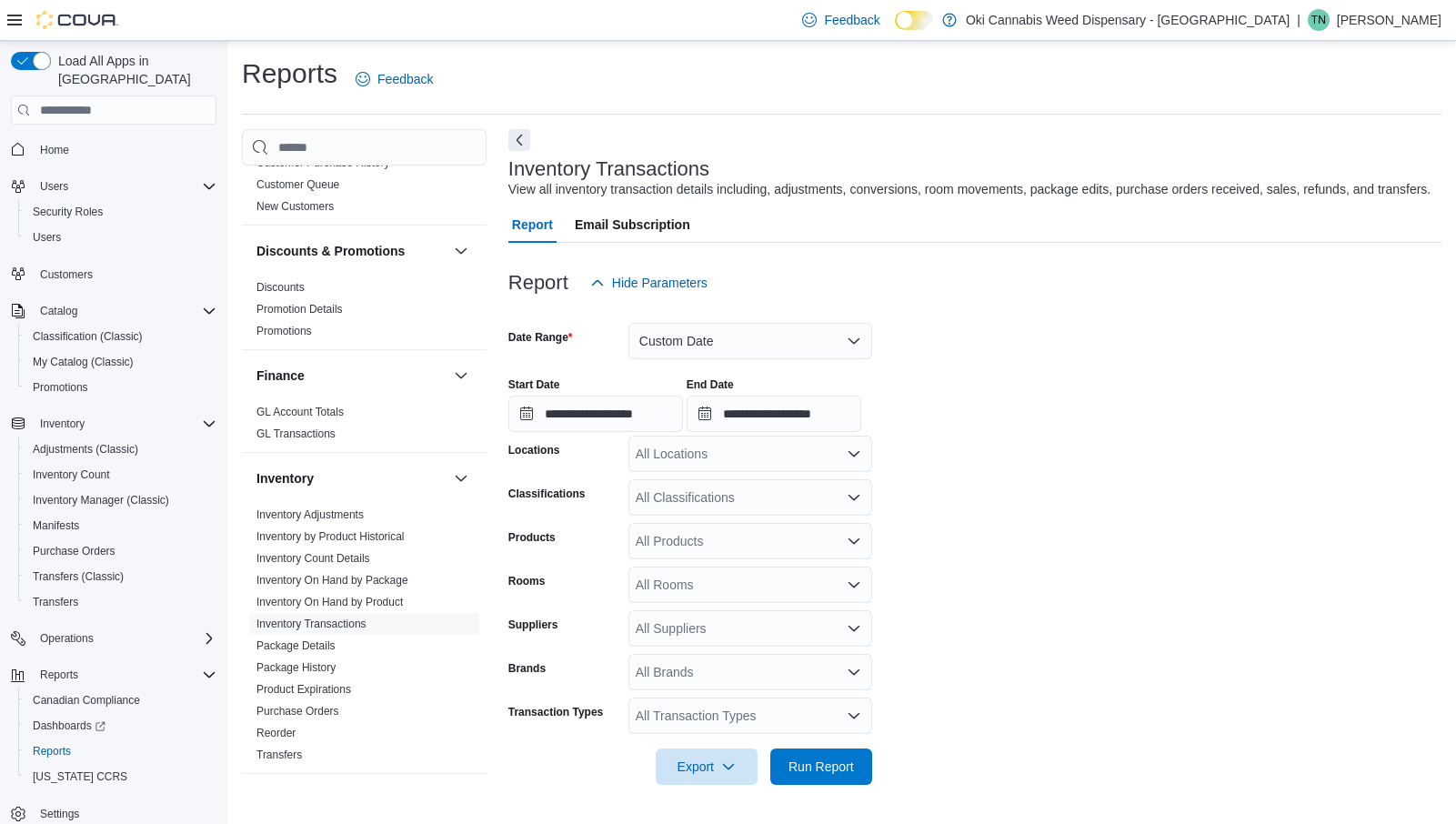
click at [722, 540] on div "All Products" at bounding box center [749, 541] width 244 height 37
paste input "**********"
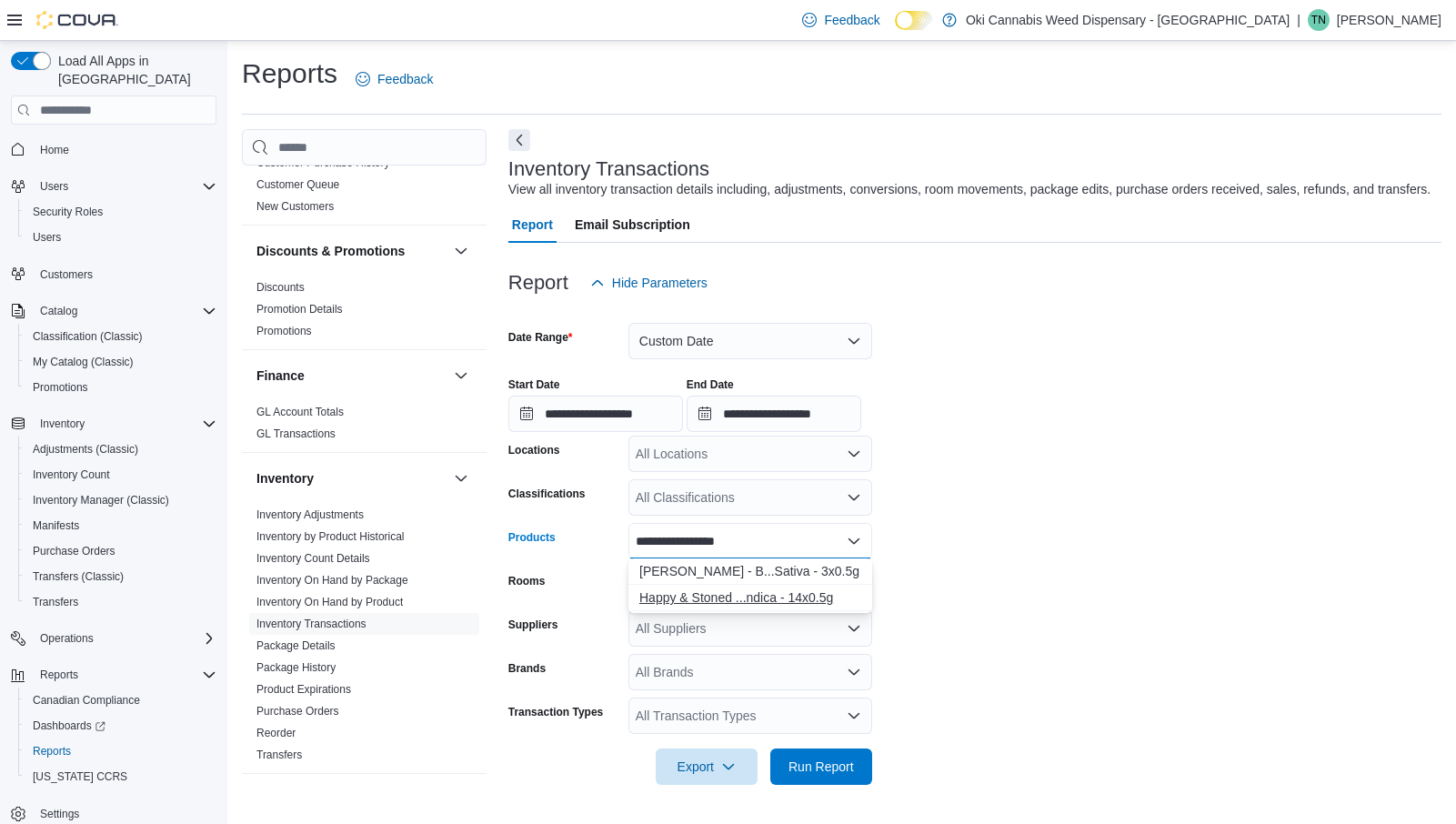
type input "**********"
click at [765, 601] on div "Happy & Stoned ...ndica - 14x0.5g" at bounding box center [750, 597] width 222 height 18
click at [828, 767] on span "Run Report" at bounding box center [821, 765] width 65 height 18
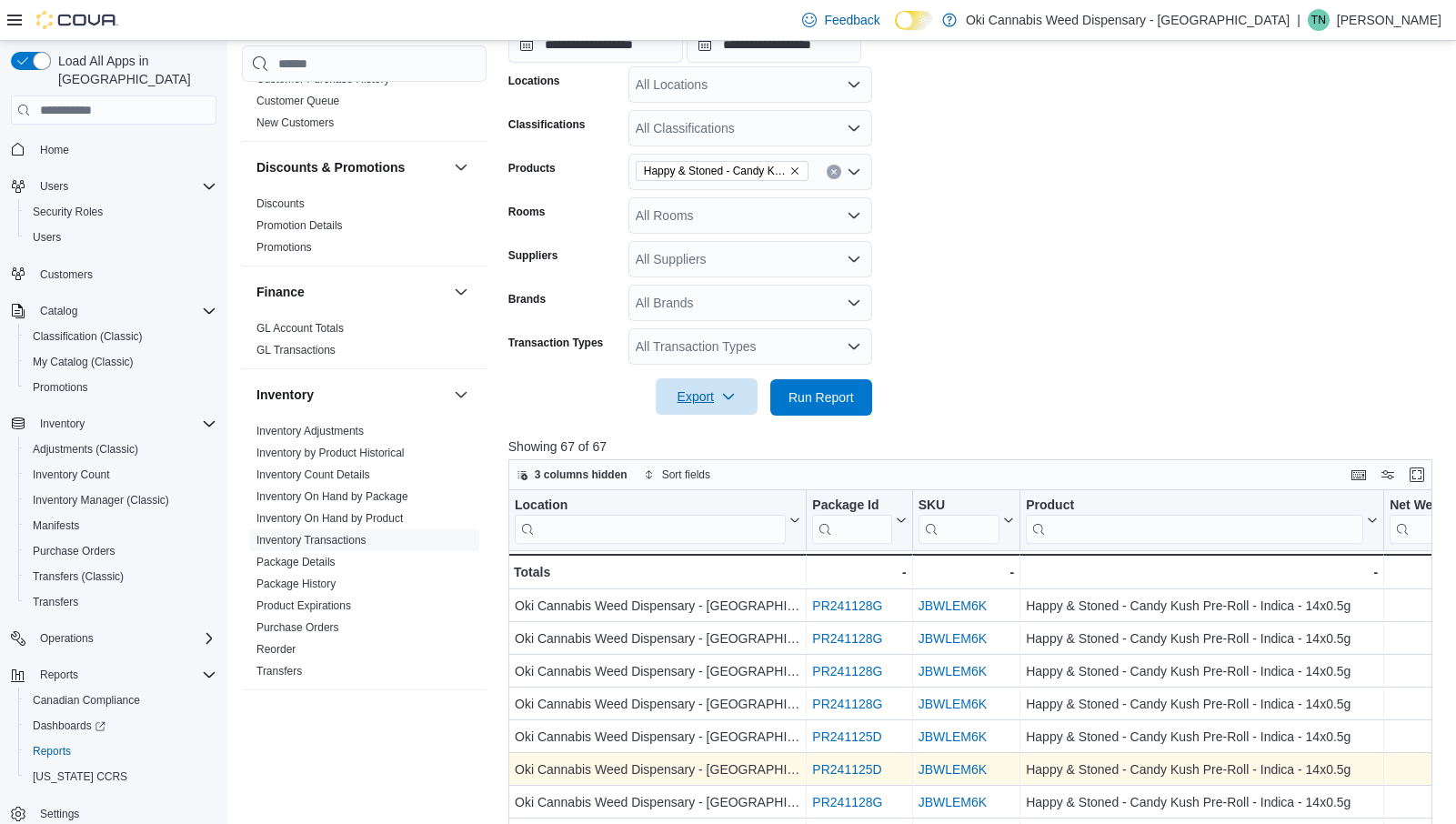
scroll to position [294, 0]
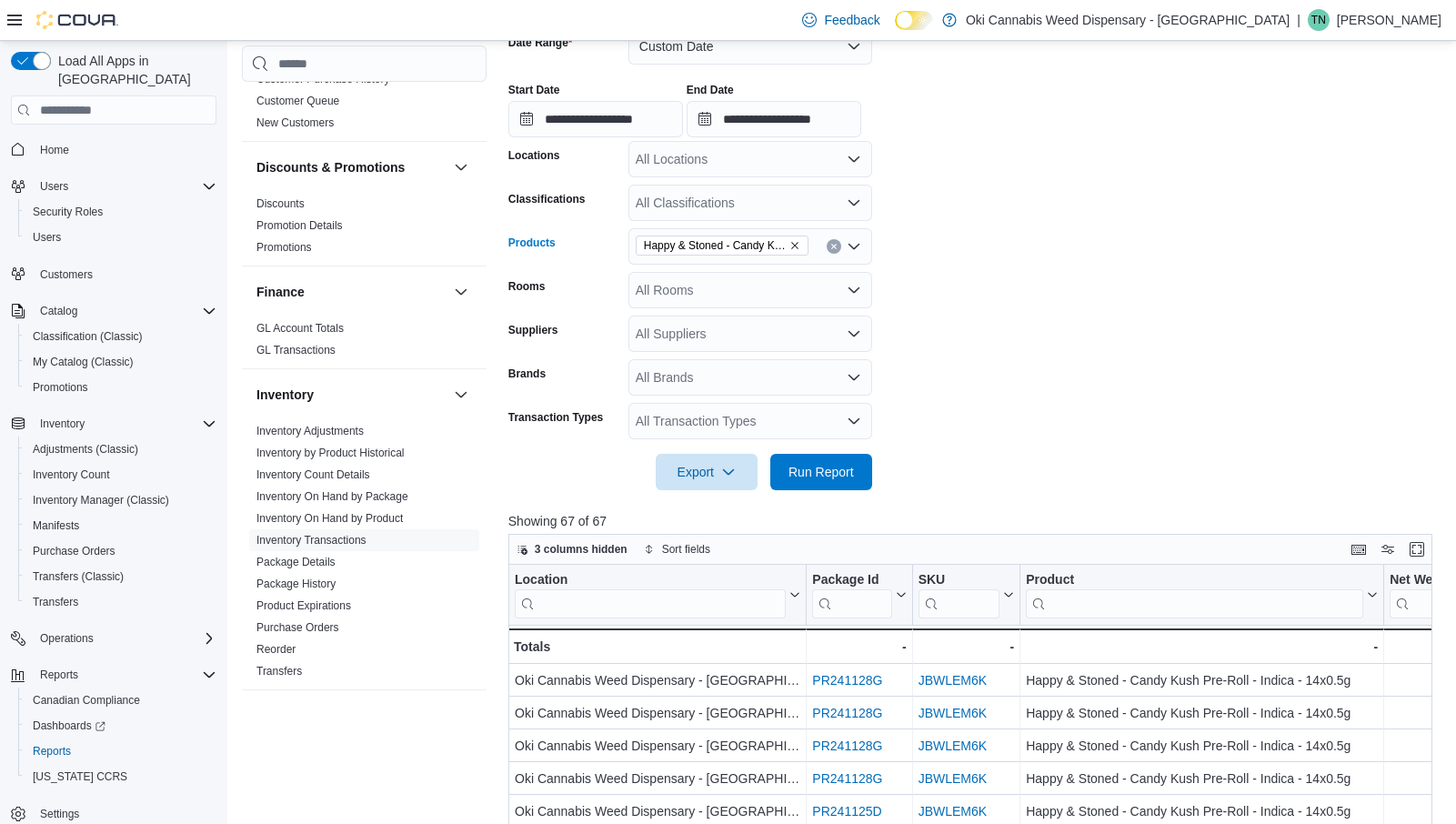
click at [795, 242] on icon "Remove Happy & Stoned - Candy Kush Pre-Roll - Indica - 14x0.5g from selection i…" at bounding box center [795, 245] width 11 height 11
paste input "**********"
type input "**********"
click at [769, 282] on div "FT- Vox Popz - ...Sativa - 3x0.5g" at bounding box center [750, 276] width 222 height 18
click at [835, 464] on span "Run Report" at bounding box center [821, 471] width 65 height 18
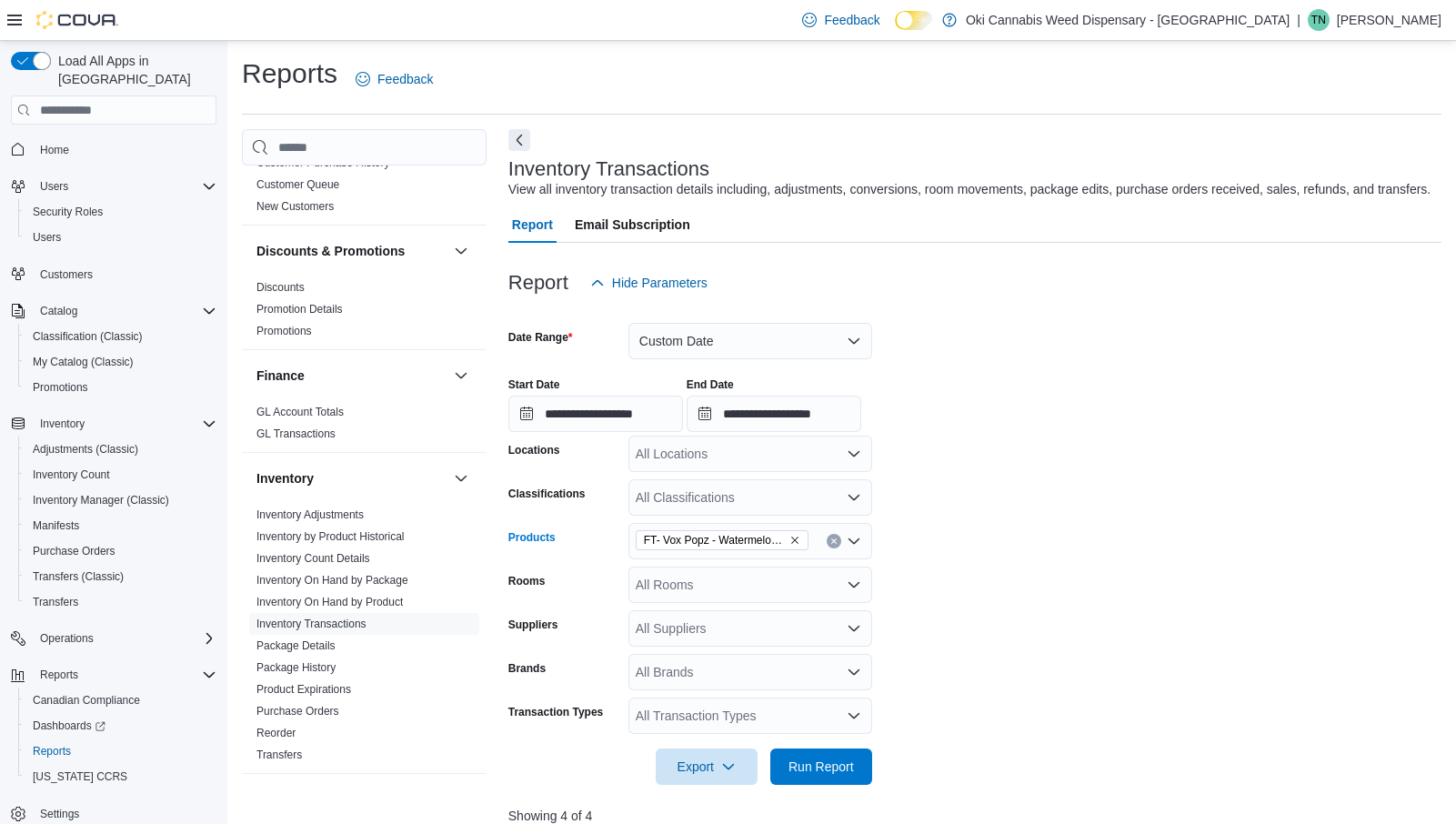
click at [794, 538] on icon "Remove FT- Vox Popz - Watermelon Punch Crushable Infused Pre-Roll - Sativa - 3x…" at bounding box center [794, 540] width 7 height 7
click at [794, 538] on div "All Products" at bounding box center [749, 541] width 244 height 37
paste input "**********"
type input "**********"
click at [756, 569] on div "Cookies - Fresh...id - 7x0.5g -FT" at bounding box center [750, 570] width 222 height 18
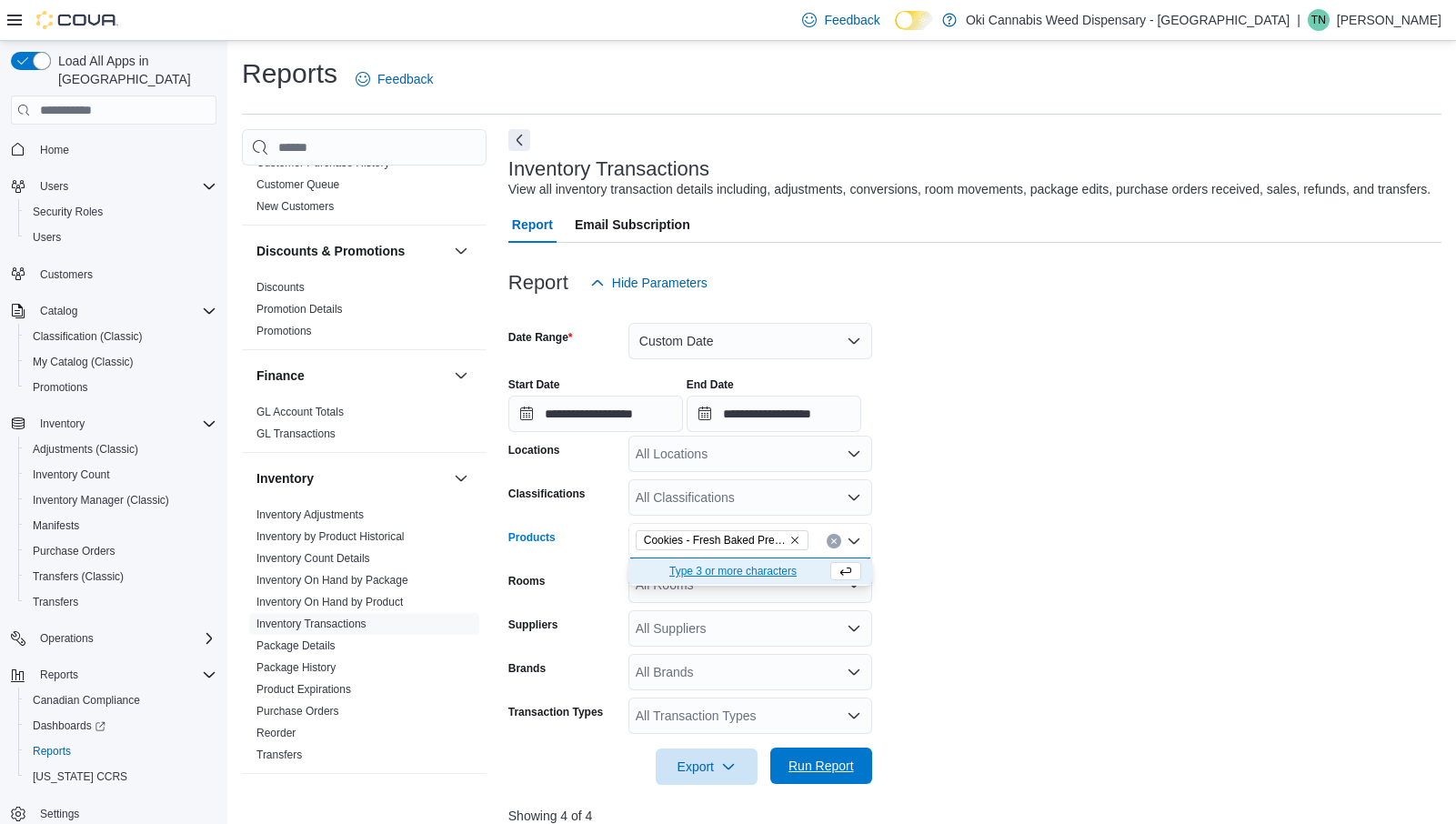
click at [818, 762] on span "Run Report" at bounding box center [821, 765] width 65 height 18
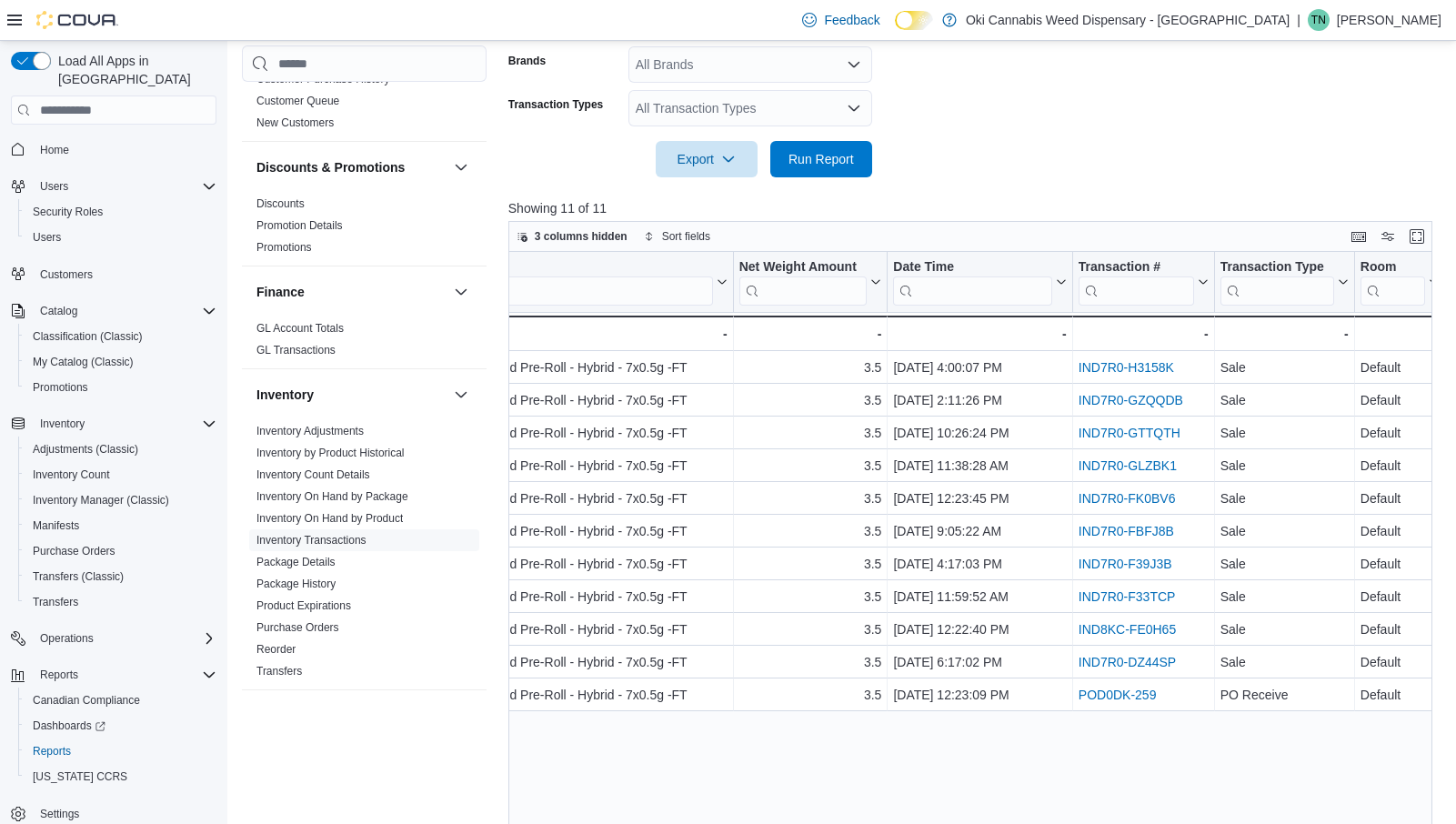
scroll to position [268, 0]
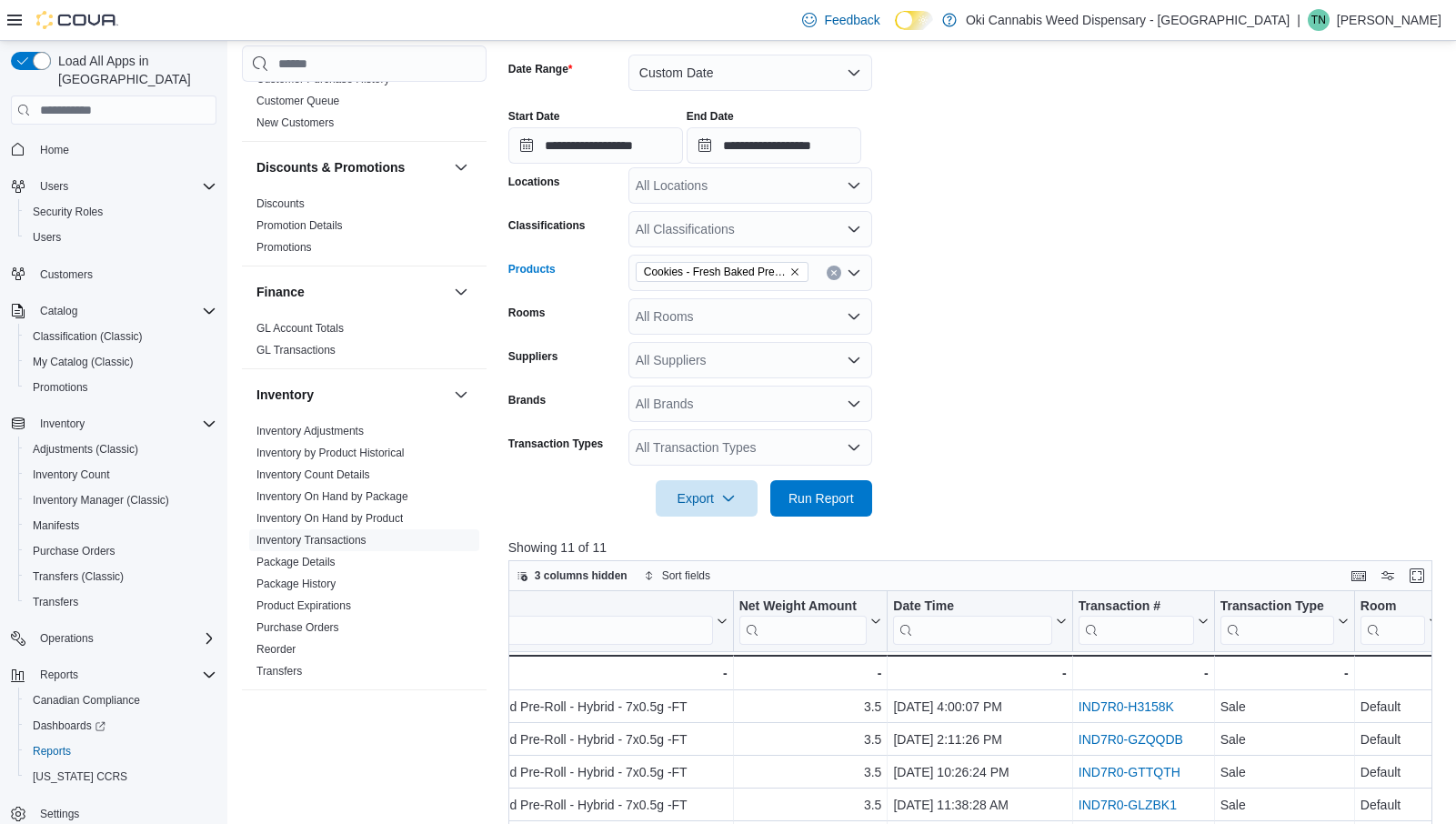
click at [799, 271] on icon "Remove Cookies - Fresh Baked Pre-Roll - Hybrid - 7x0.5g -FT from selection in t…" at bounding box center [795, 271] width 11 height 11
click at [799, 271] on div "All Products" at bounding box center [749, 272] width 244 height 37
paste input "**********"
type input "**********"
click at [754, 308] on div "HCBD Organics -...p - Hybrid - 7g" at bounding box center [750, 303] width 222 height 18
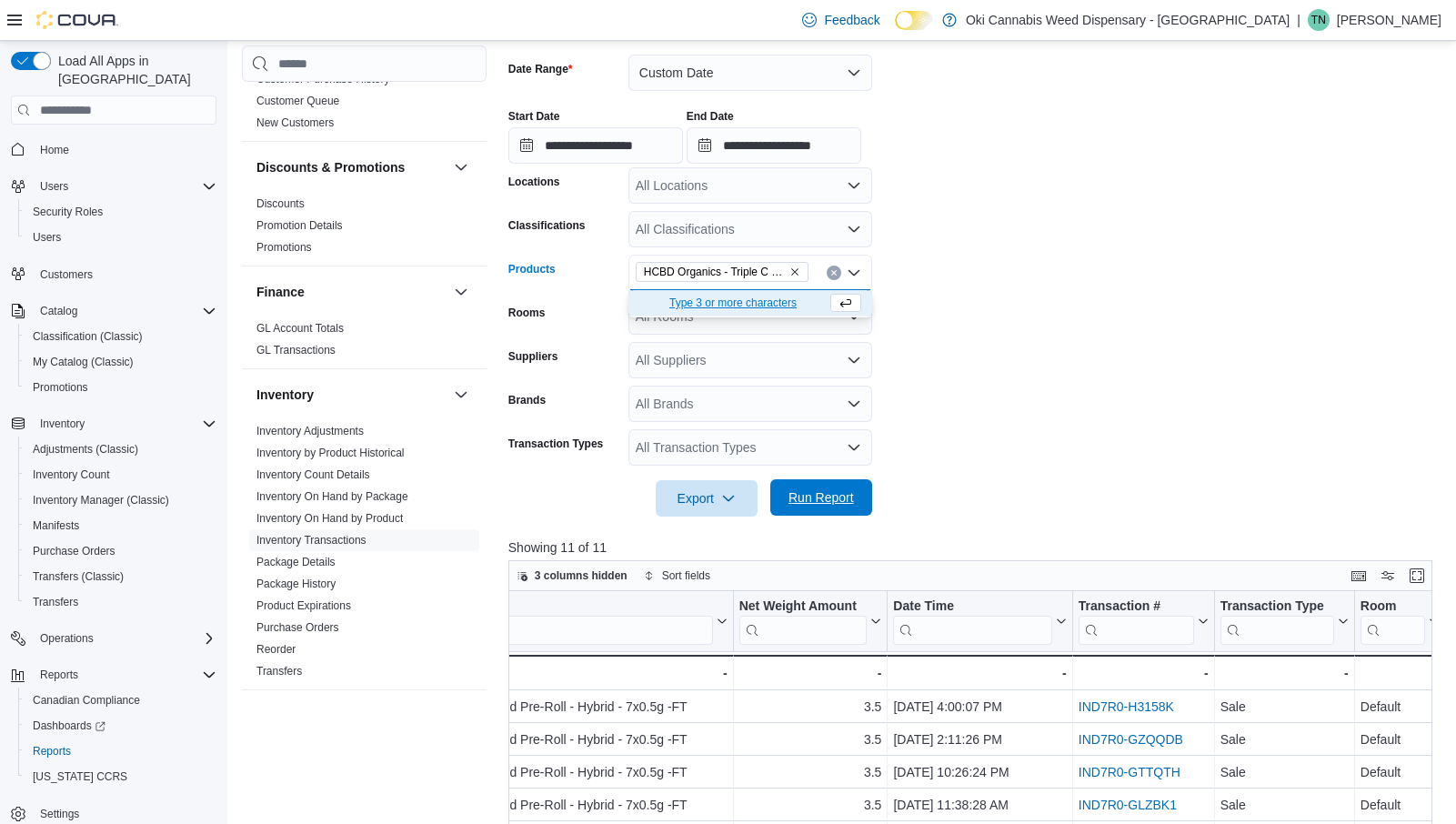
click at [815, 501] on span "Run Report" at bounding box center [821, 497] width 65 height 18
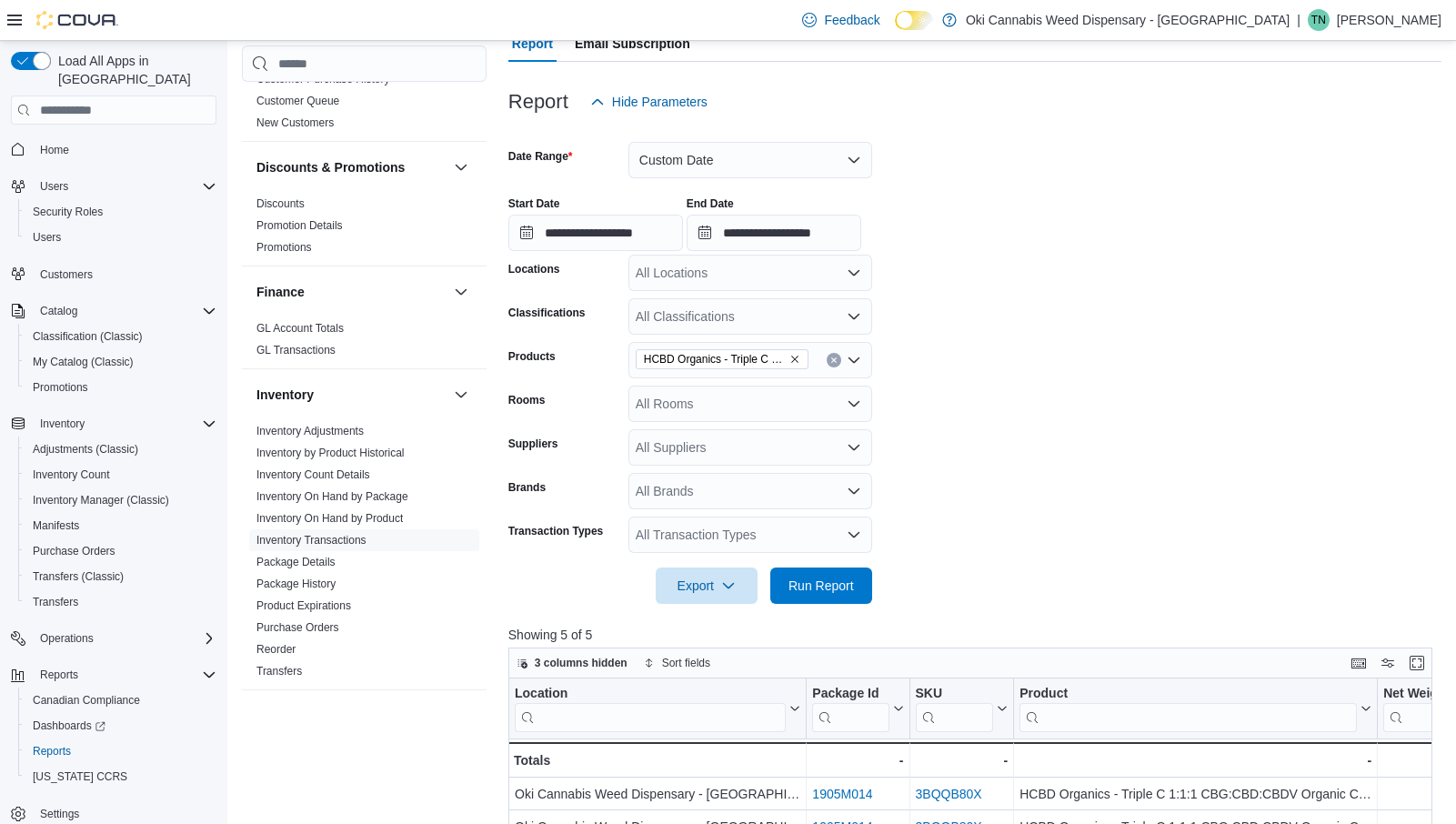
scroll to position [141, 0]
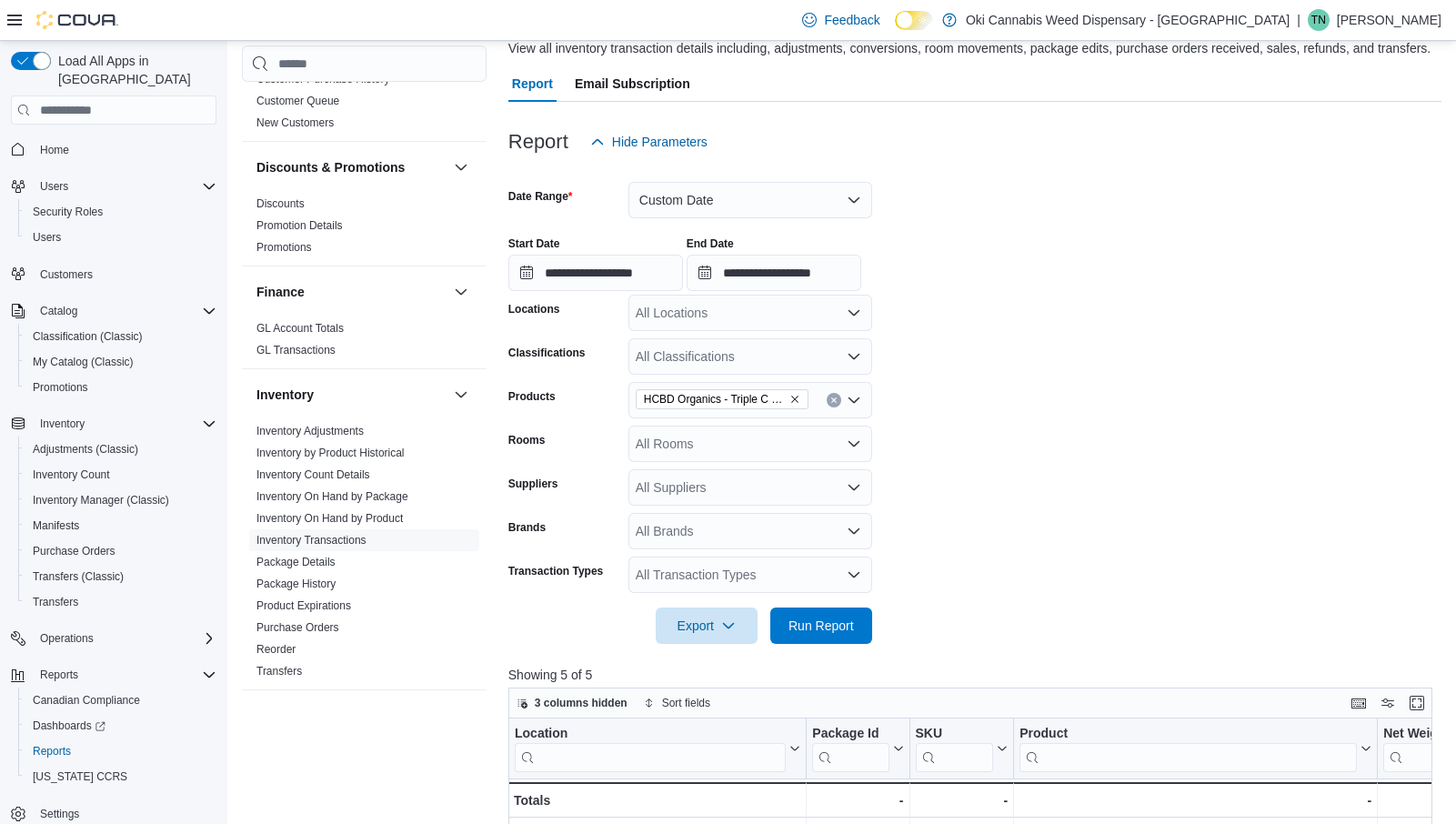
click at [797, 398] on icon "Remove HCBD Organics - Triple C 1:1:1 CBG:CBD:CBDV Organic Craft Milled Hemp - …" at bounding box center [795, 399] width 11 height 11
click at [797, 398] on div "All Products" at bounding box center [749, 400] width 244 height 37
paste input "**********"
type input "**********"
click at [754, 440] on button "FT- Abide - CBG...Hybrid - 3x0.5g" at bounding box center [749, 430] width 244 height 27
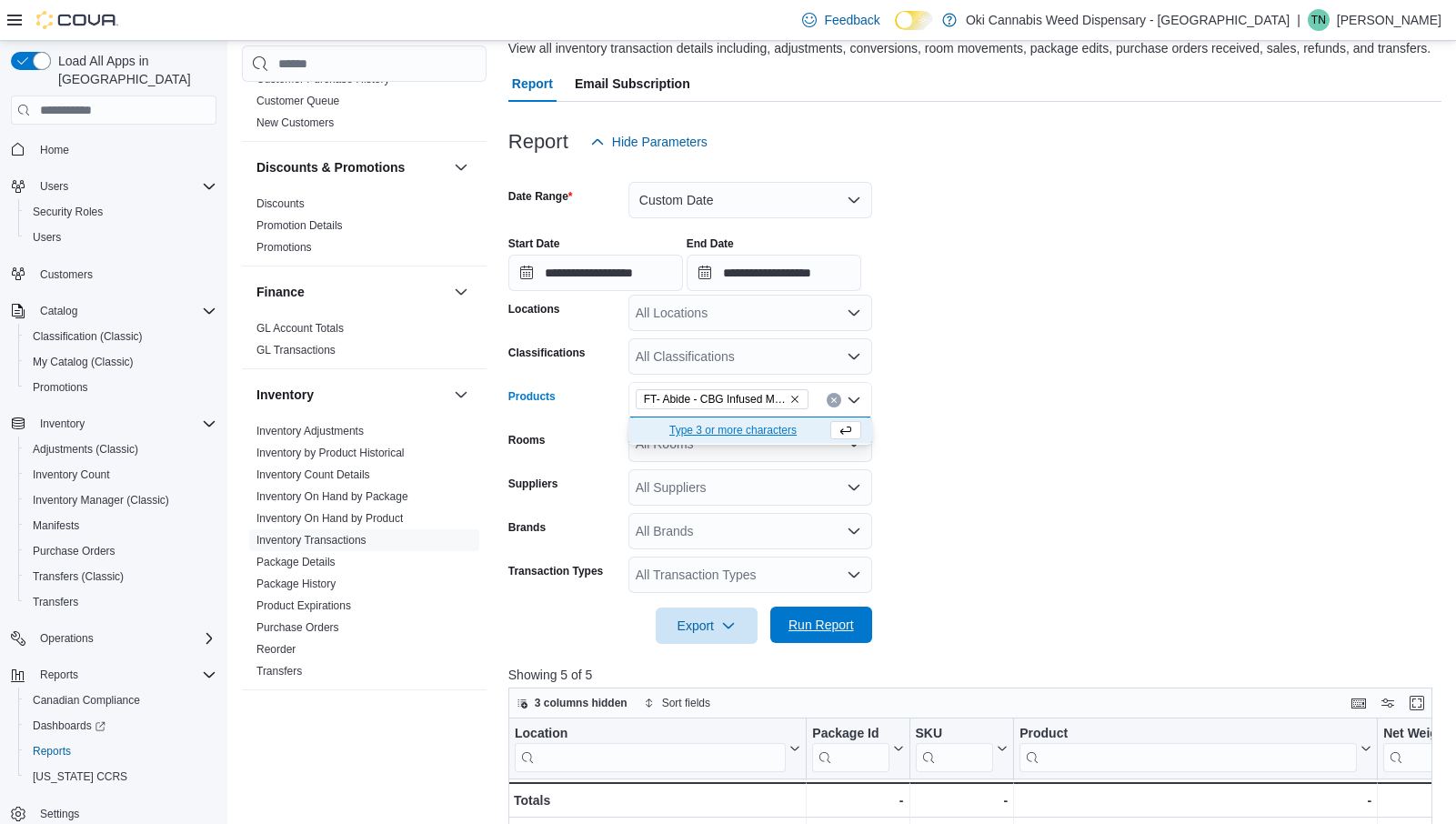
click at [828, 626] on span "Run Report" at bounding box center [821, 625] width 65 height 18
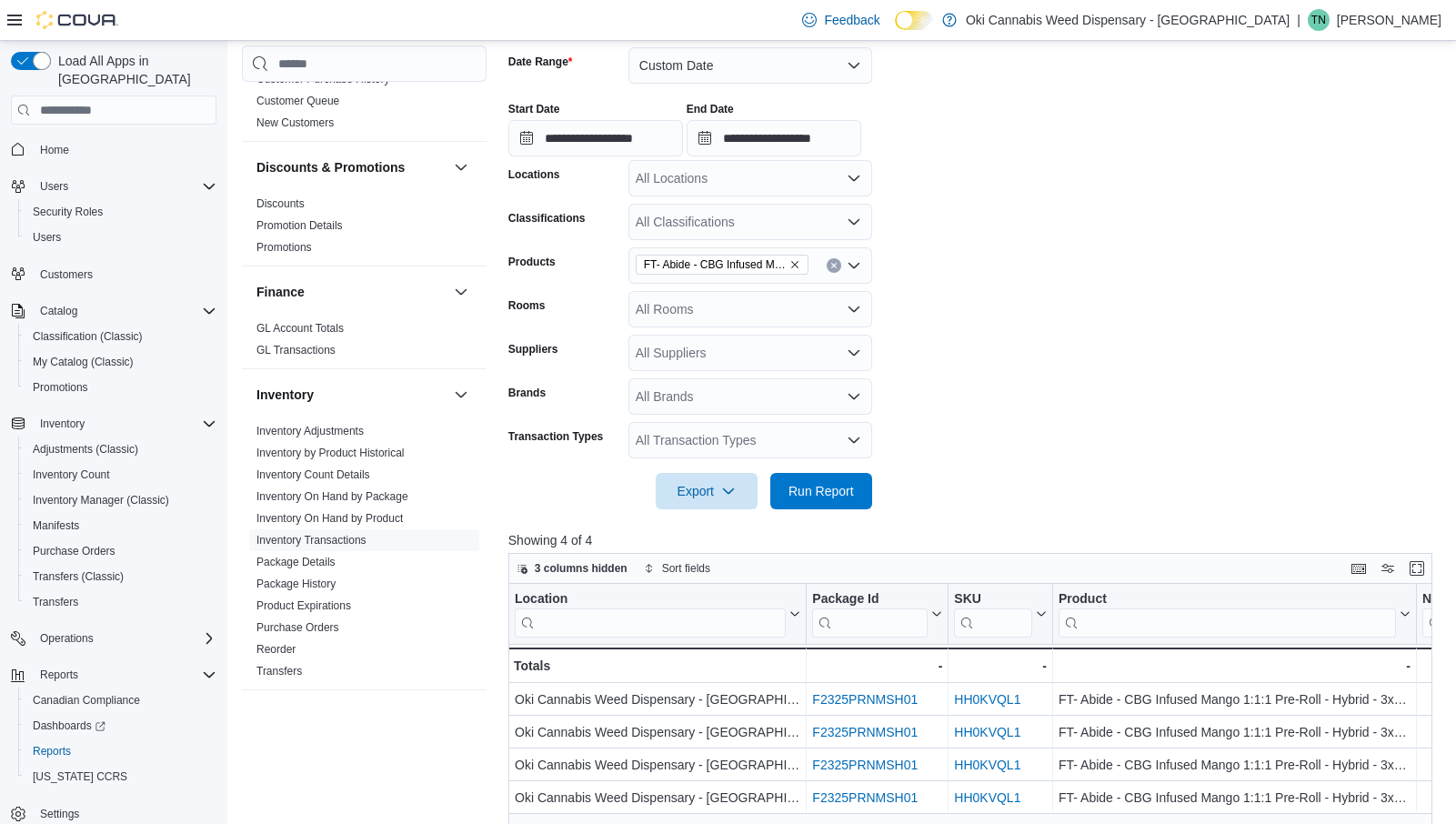
scroll to position [141, 0]
